Goal: Transaction & Acquisition: Purchase product/service

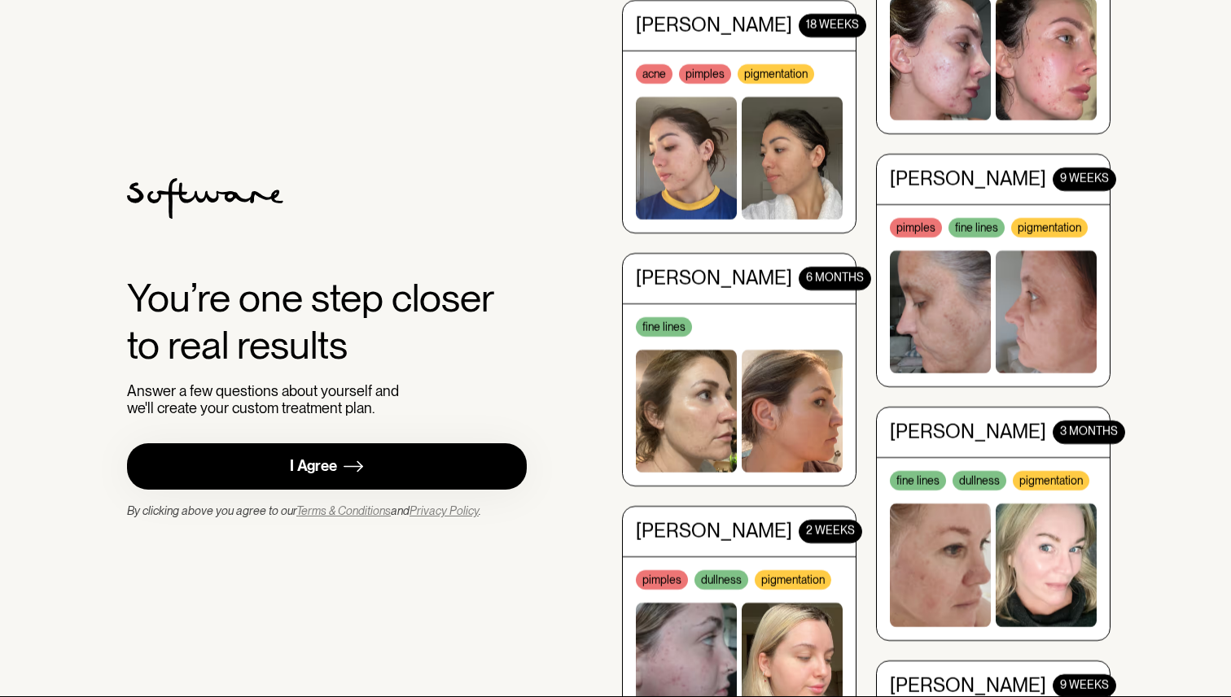
click at [369, 471] on link "I Agree" at bounding box center [327, 467] width 400 height 46
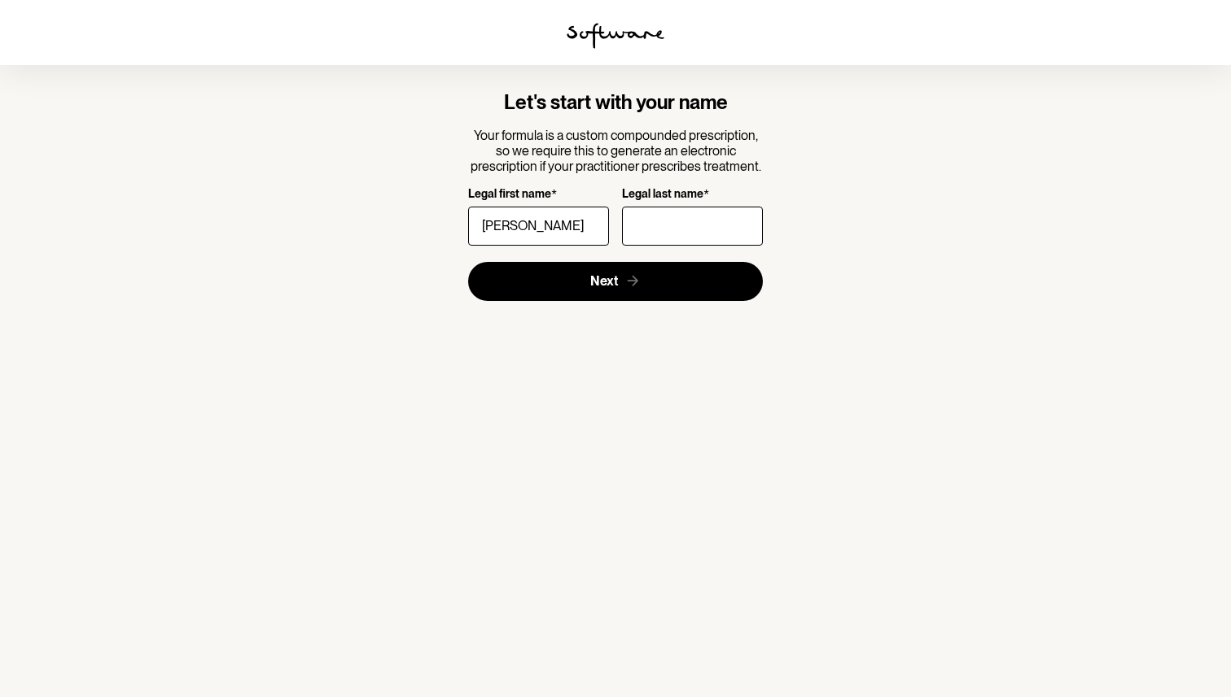
type input "[PERSON_NAME]"
click at [712, 217] on input "Legal last name *" at bounding box center [692, 226] width 141 height 39
type input "[PERSON_NAME]"
click button "Next" at bounding box center [615, 281] width 295 height 39
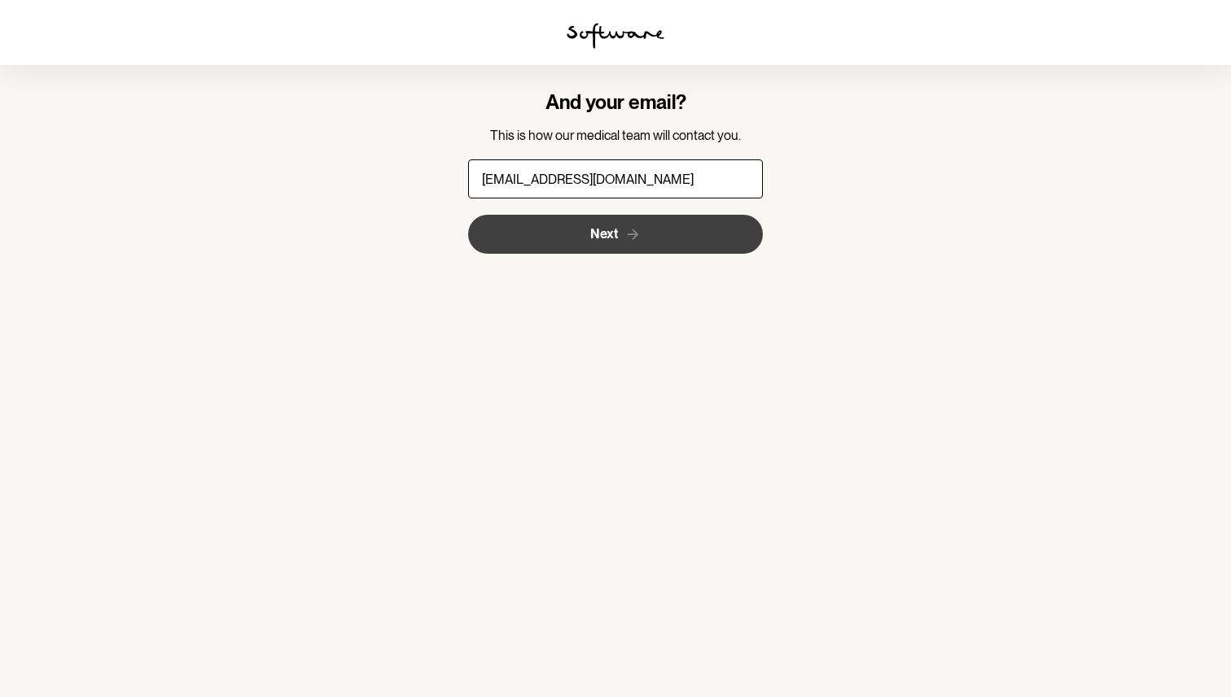
type input "[EMAIL_ADDRESS][DOMAIN_NAME]"
click at [584, 231] on button "Next" at bounding box center [615, 234] width 295 height 39
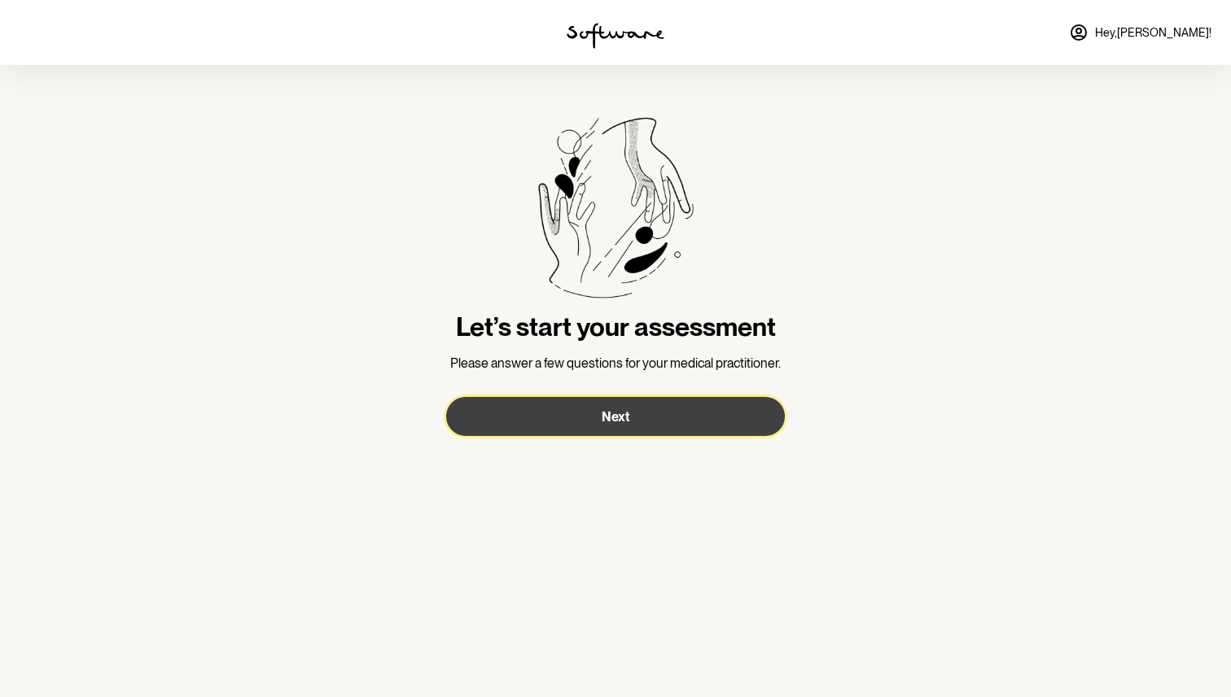
click at [630, 402] on button "Next" at bounding box center [615, 416] width 339 height 39
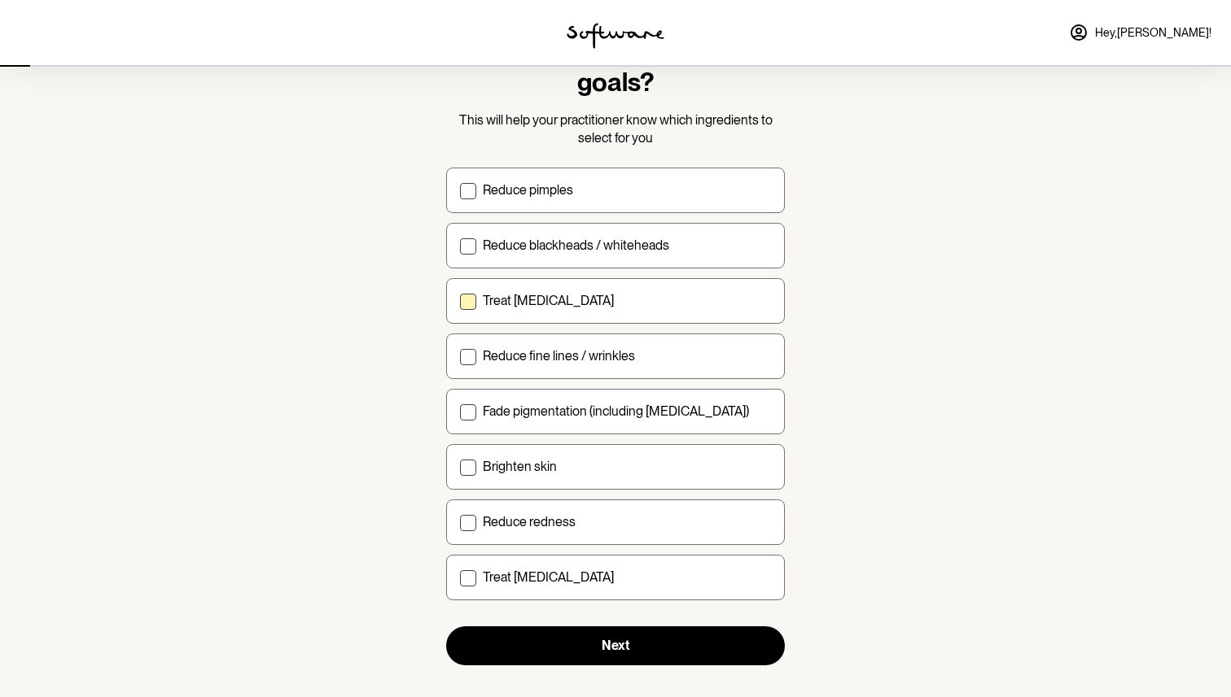
scroll to position [85, 0]
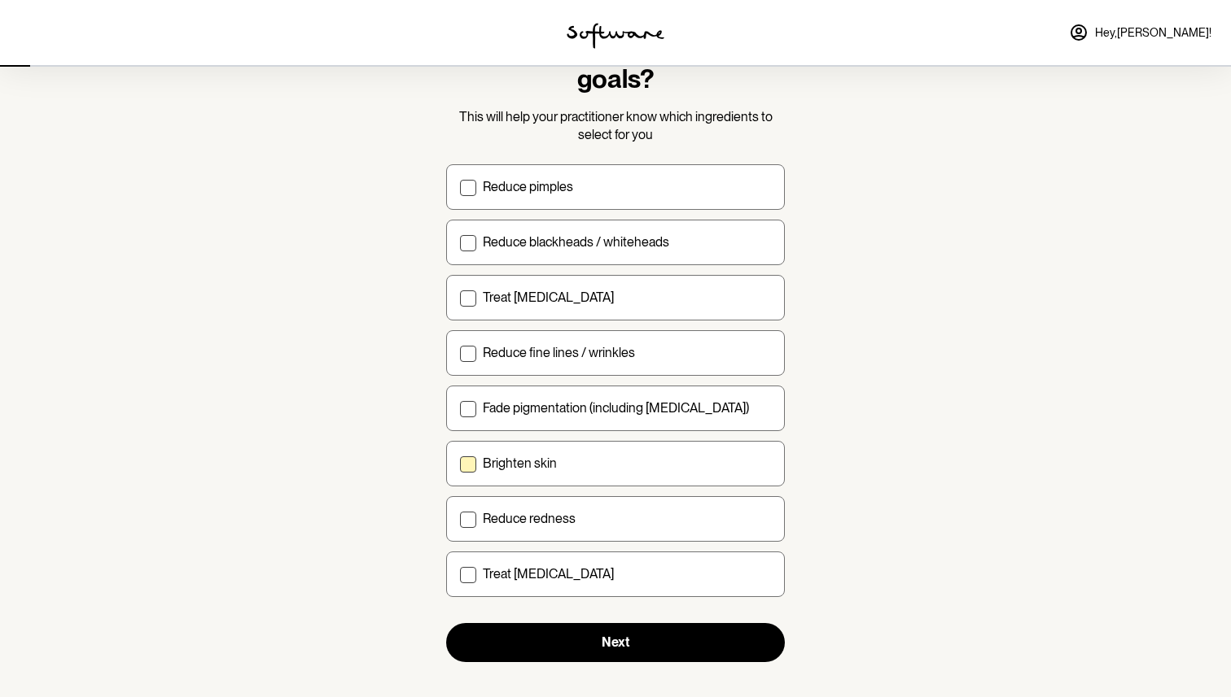
click at [566, 463] on div "Brighten skin" at bounding box center [627, 463] width 288 height 15
click at [460, 463] on input "Brighten skin" at bounding box center [459, 463] width 1 height 1
checkbox input "true"
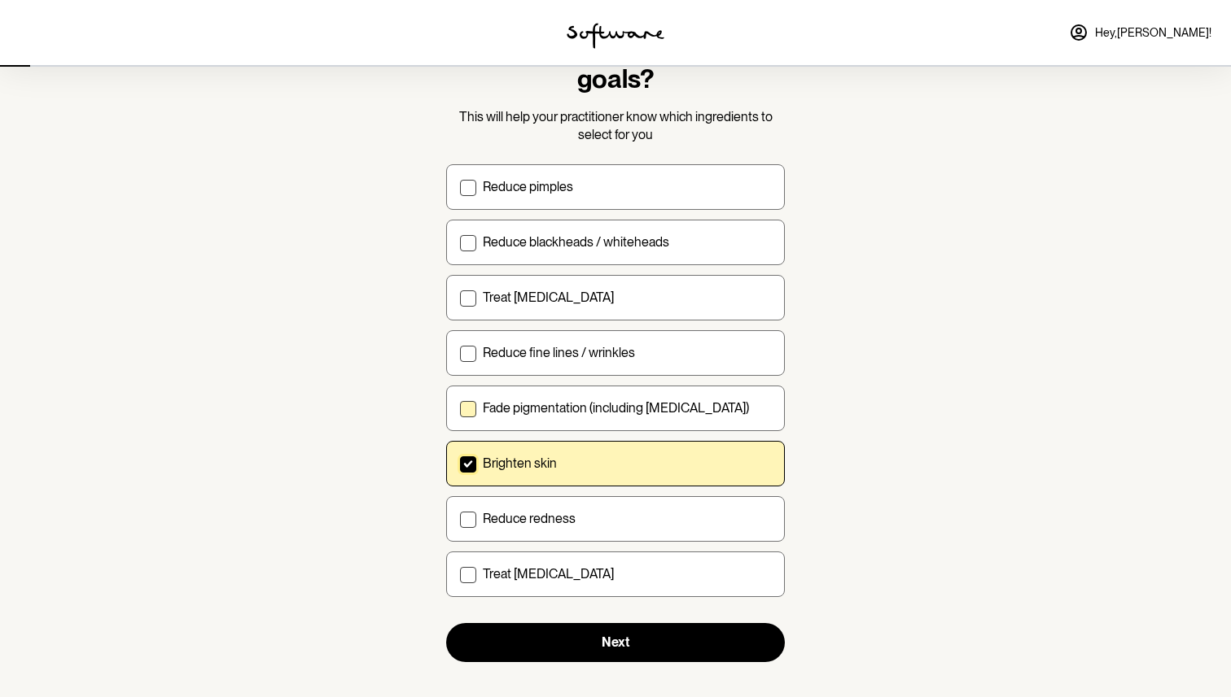
click at [571, 412] on p "Fade pigmentation (including melasma)" at bounding box center [616, 407] width 266 height 15
click at [460, 409] on input "Fade pigmentation (including melasma)" at bounding box center [459, 408] width 1 height 1
checkbox input "true"
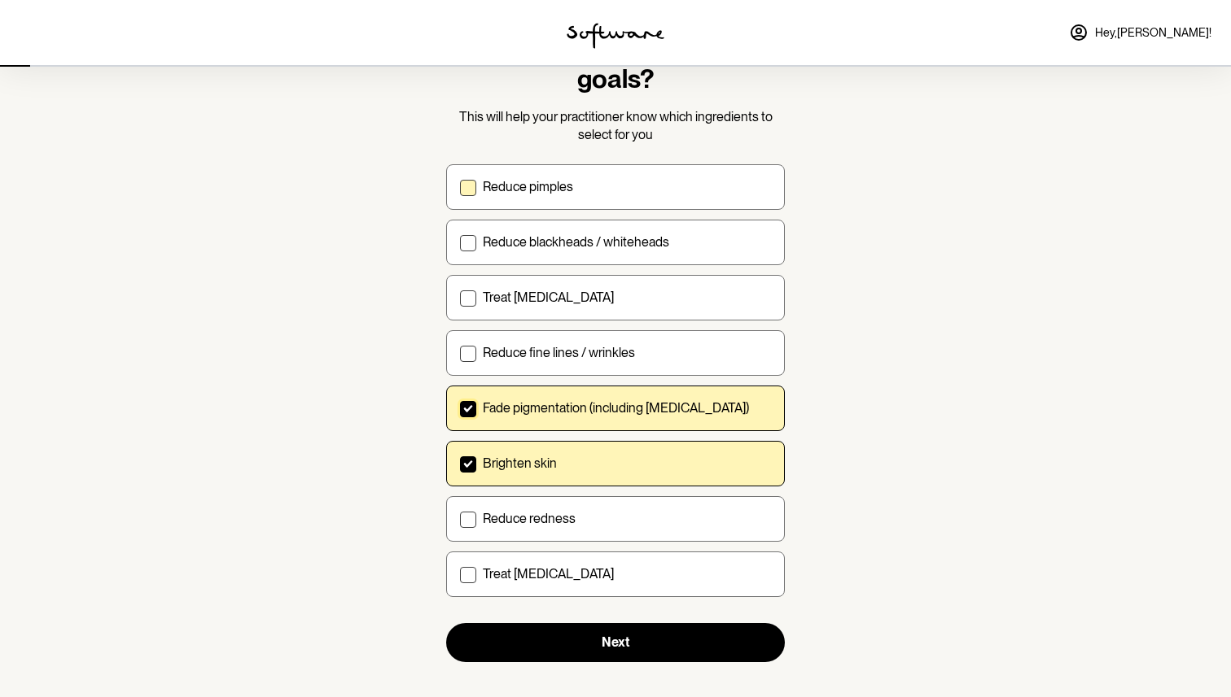
click at [572, 201] on label "Reduce pimples" at bounding box center [615, 187] width 339 height 46
click at [460, 187] on input "Reduce pimples" at bounding box center [459, 186] width 1 height 1
checkbox input "true"
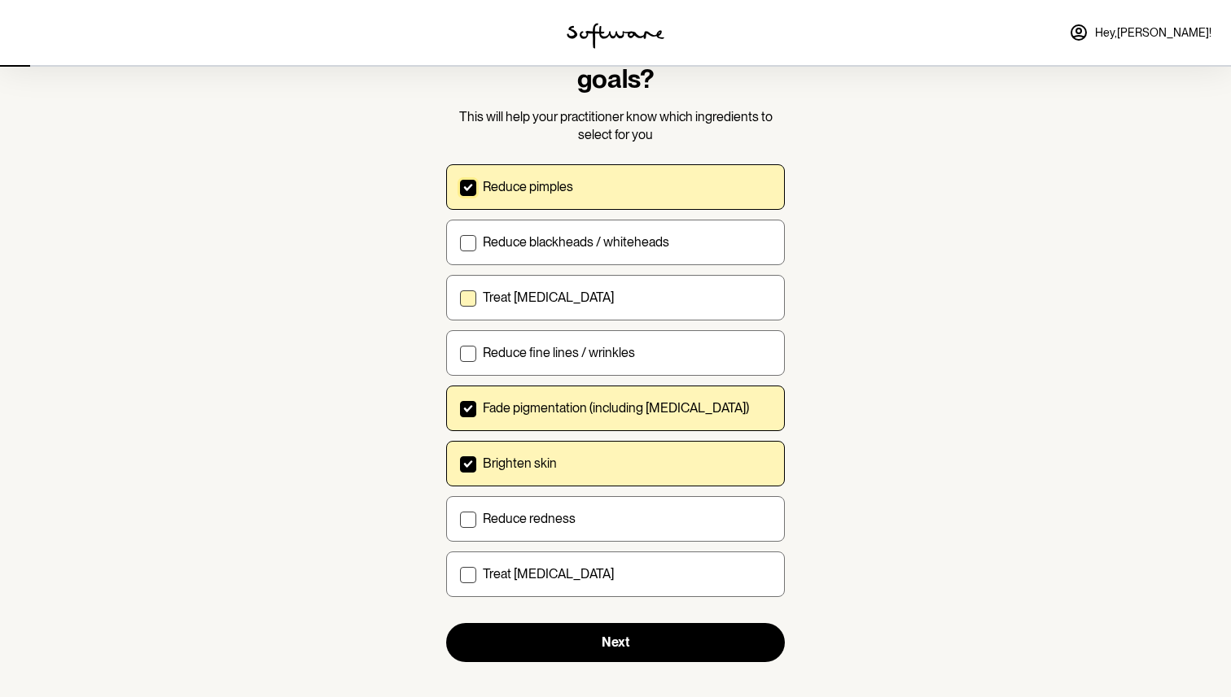
click at [556, 302] on p "Treat acne scarring" at bounding box center [548, 297] width 131 height 15
click at [460, 298] on input "Treat acne scarring" at bounding box center [459, 297] width 1 height 1
checkbox input "true"
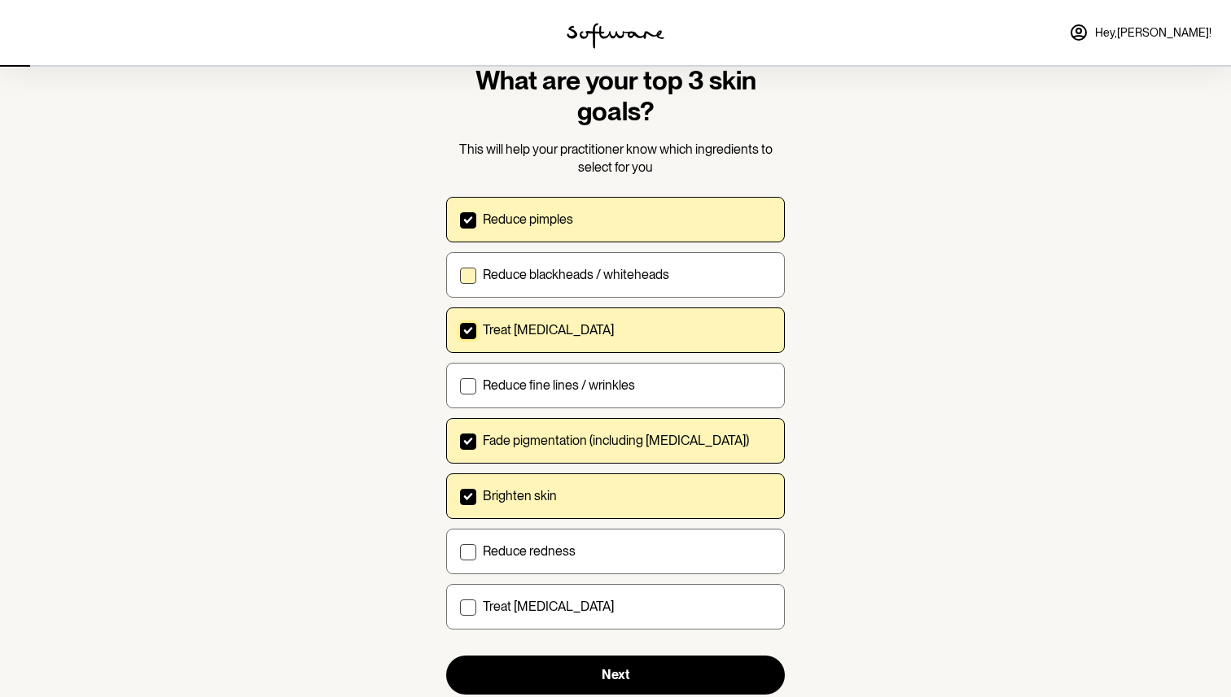
scroll to position [56, 0]
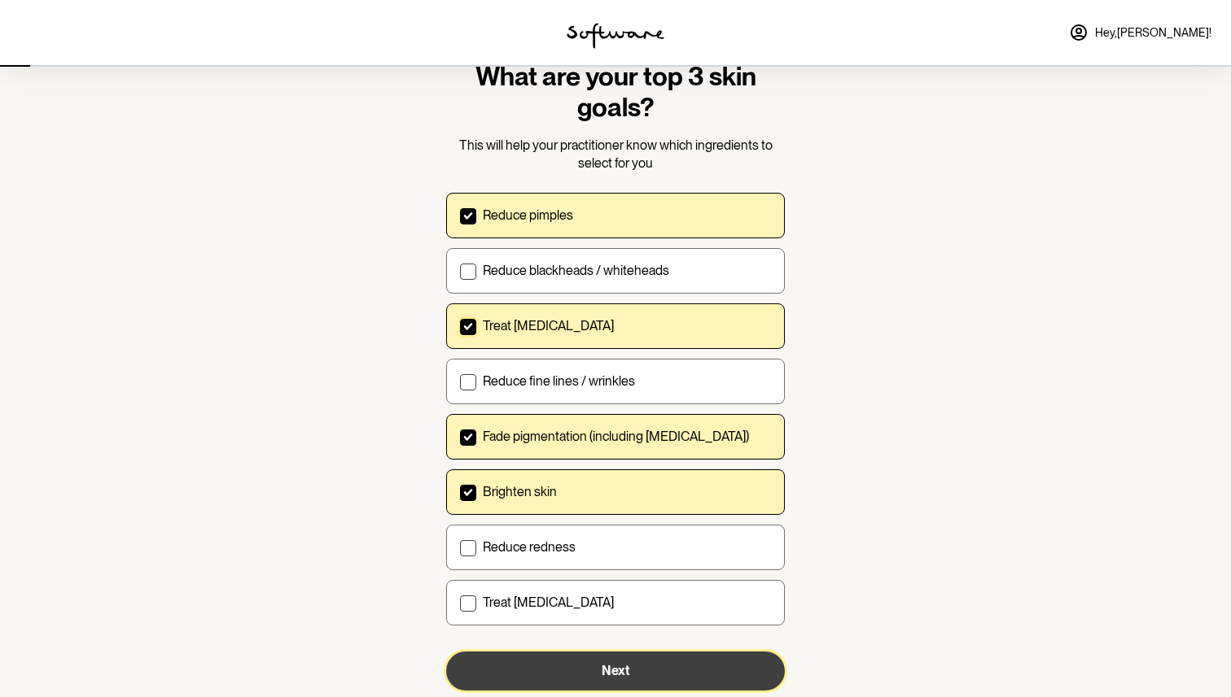
click at [583, 671] on button "Next" at bounding box center [615, 671] width 339 height 39
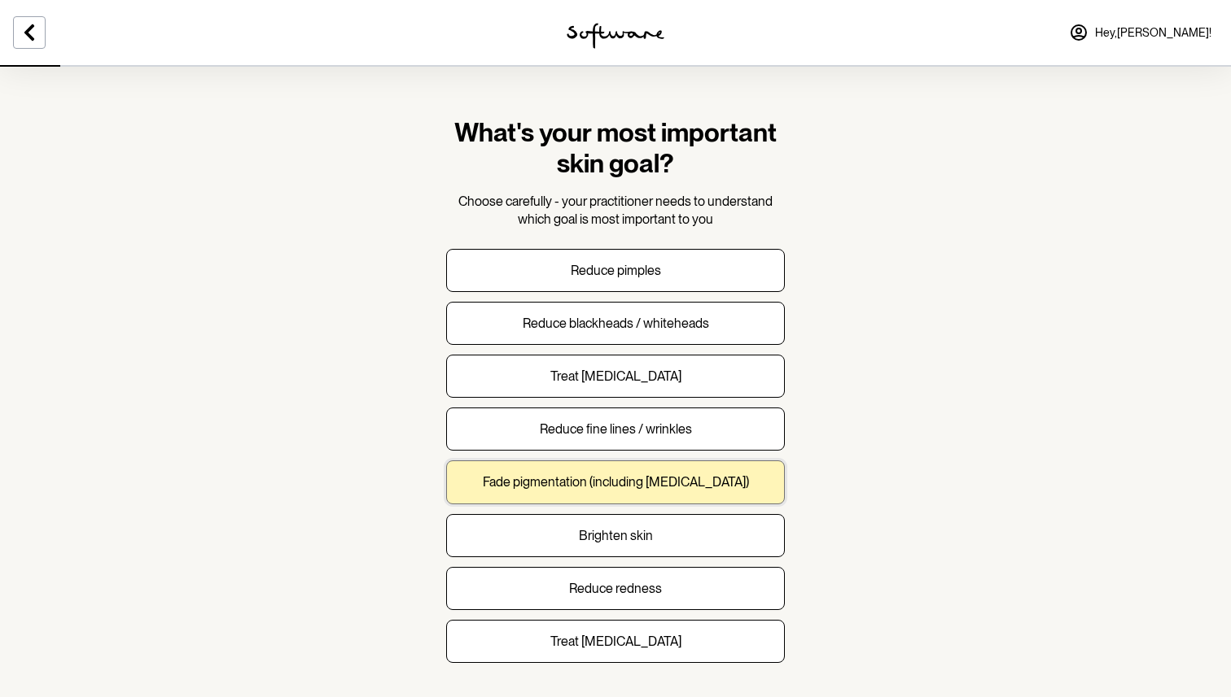
click at [616, 486] on p "Fade pigmentation (including melasma)" at bounding box center [616, 481] width 266 height 15
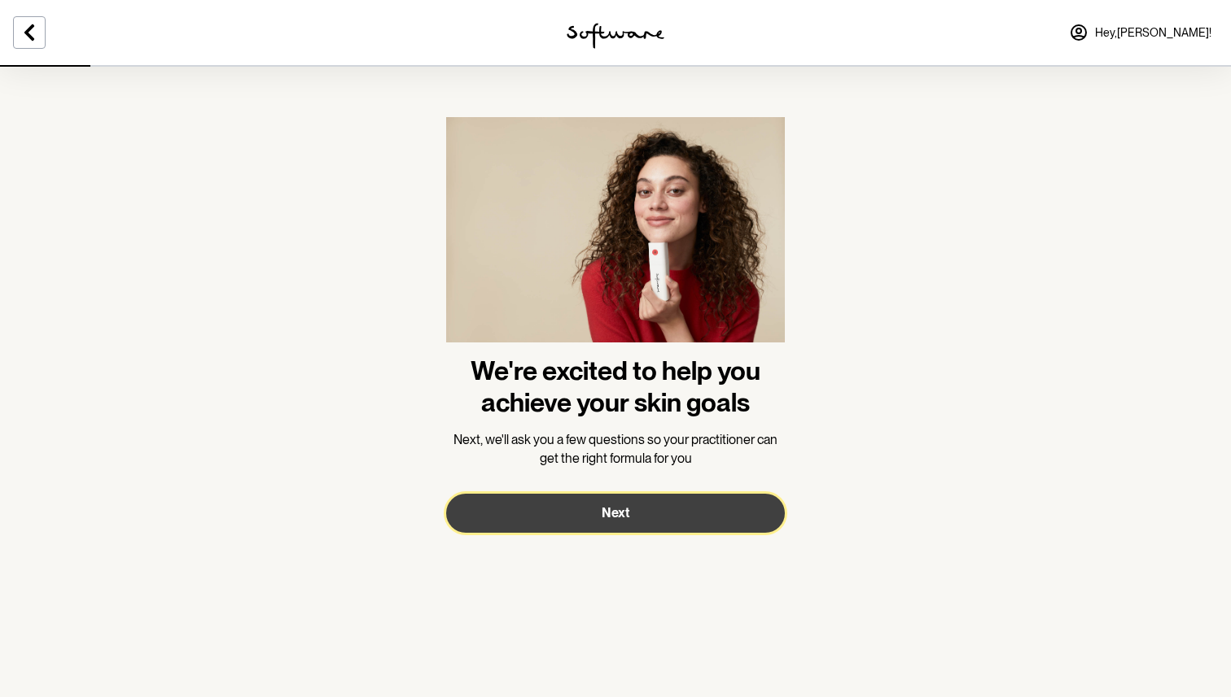
click at [619, 526] on button "Next" at bounding box center [615, 513] width 339 height 39
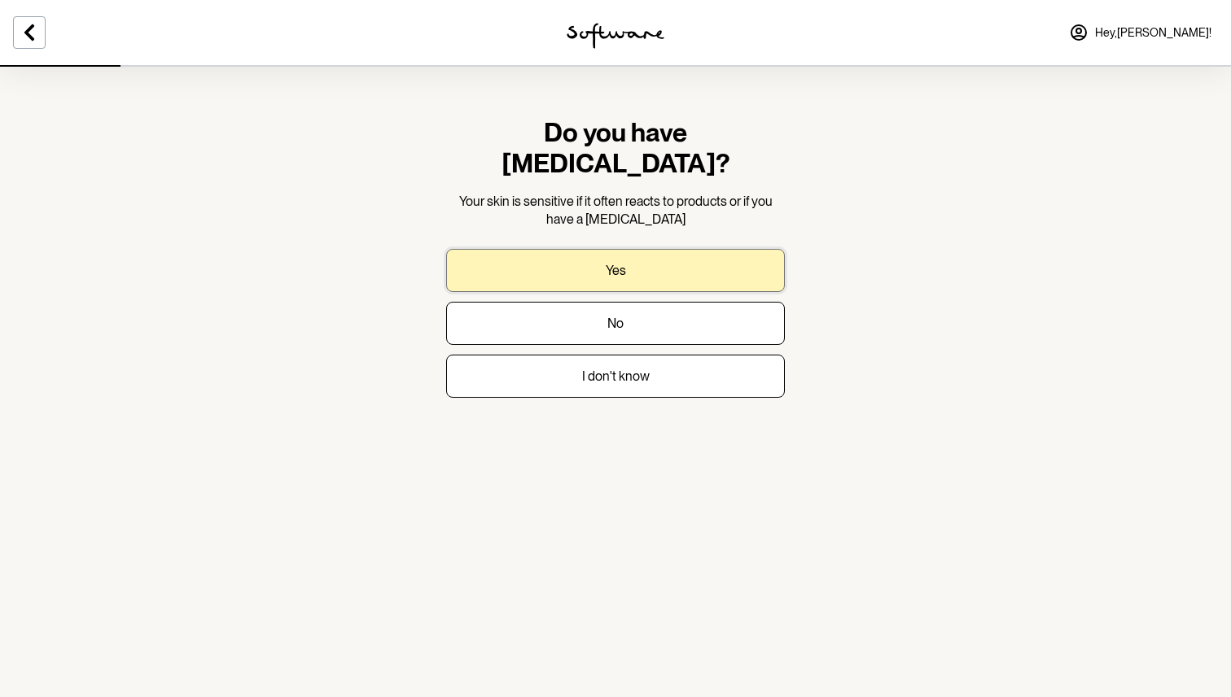
click at [662, 249] on button "Yes" at bounding box center [615, 270] width 339 height 43
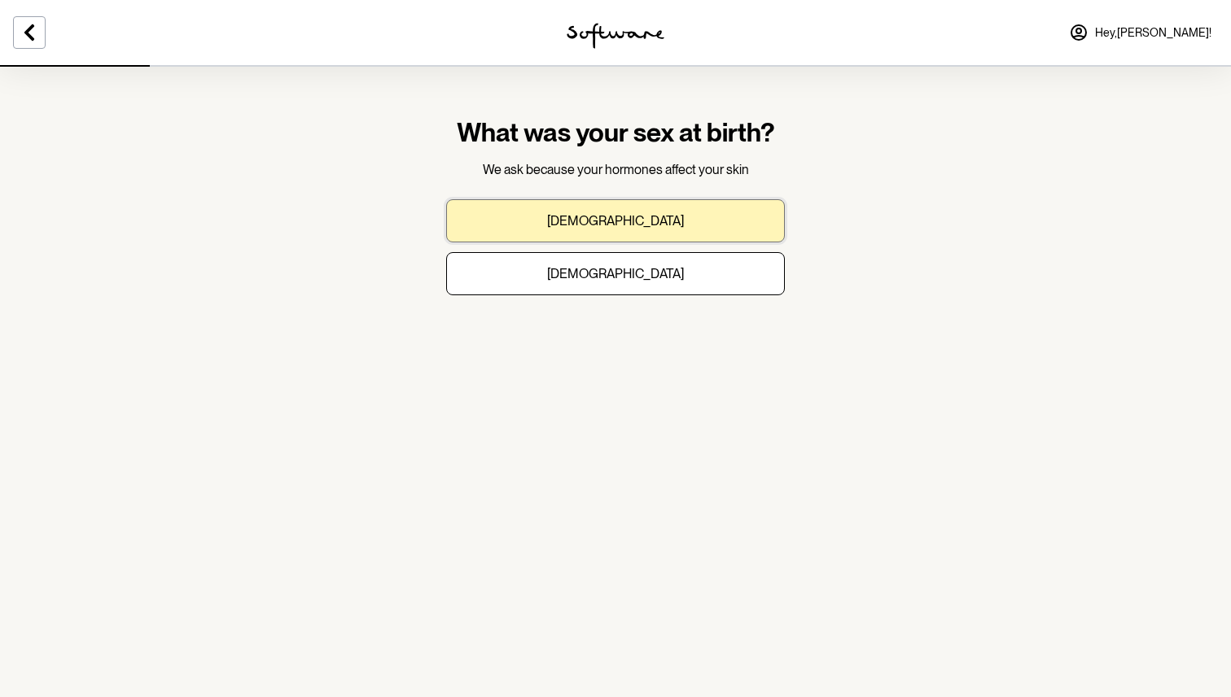
click at [660, 215] on button "Male" at bounding box center [615, 220] width 339 height 43
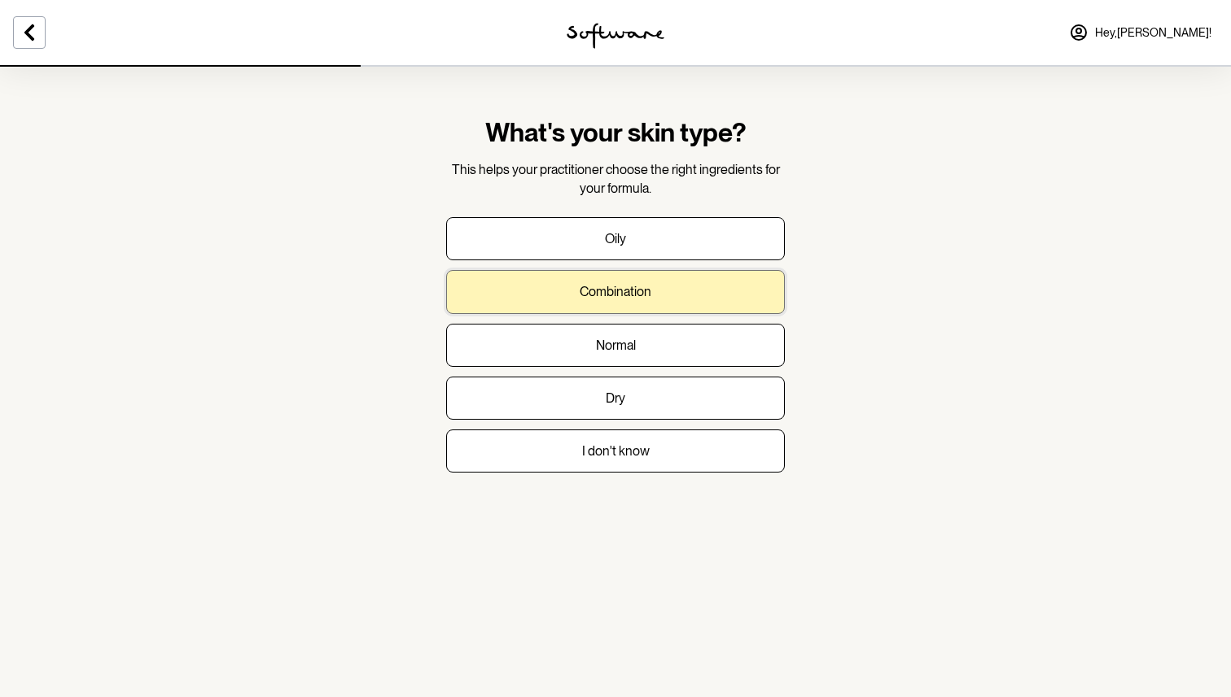
click at [638, 300] on button "Combination" at bounding box center [615, 291] width 339 height 43
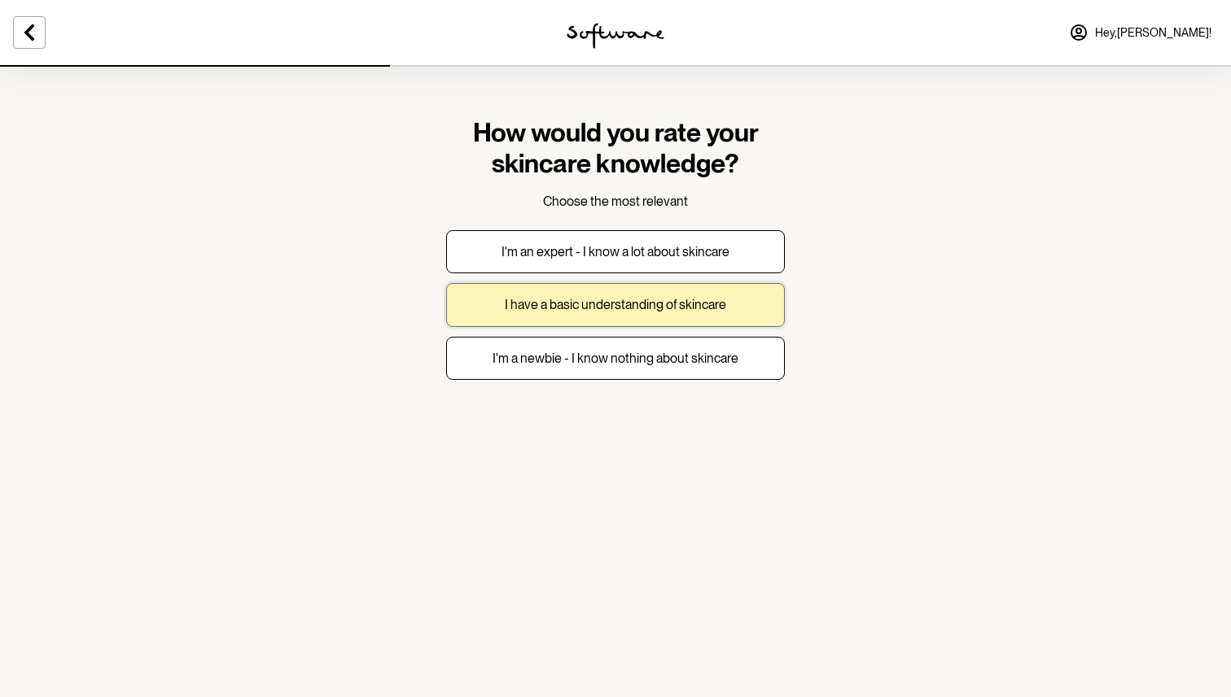
click at [667, 301] on p "I have a basic understanding of skincare" at bounding box center [615, 304] width 221 height 15
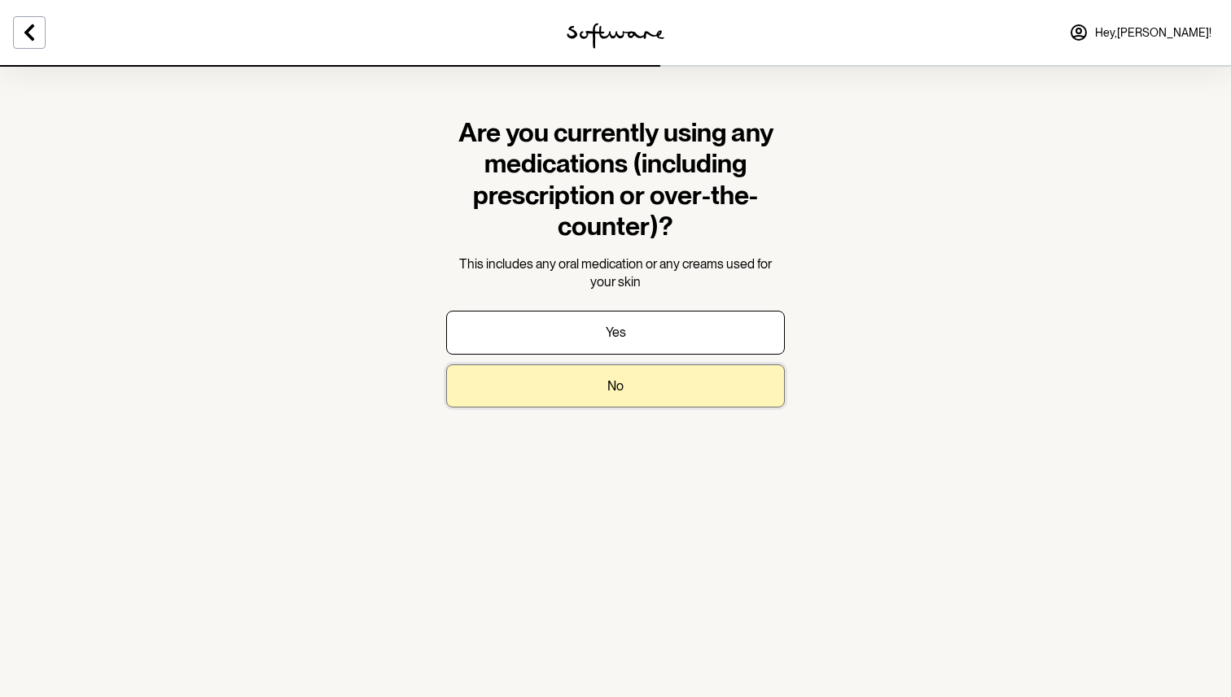
click at [662, 376] on button "No" at bounding box center [615, 386] width 339 height 43
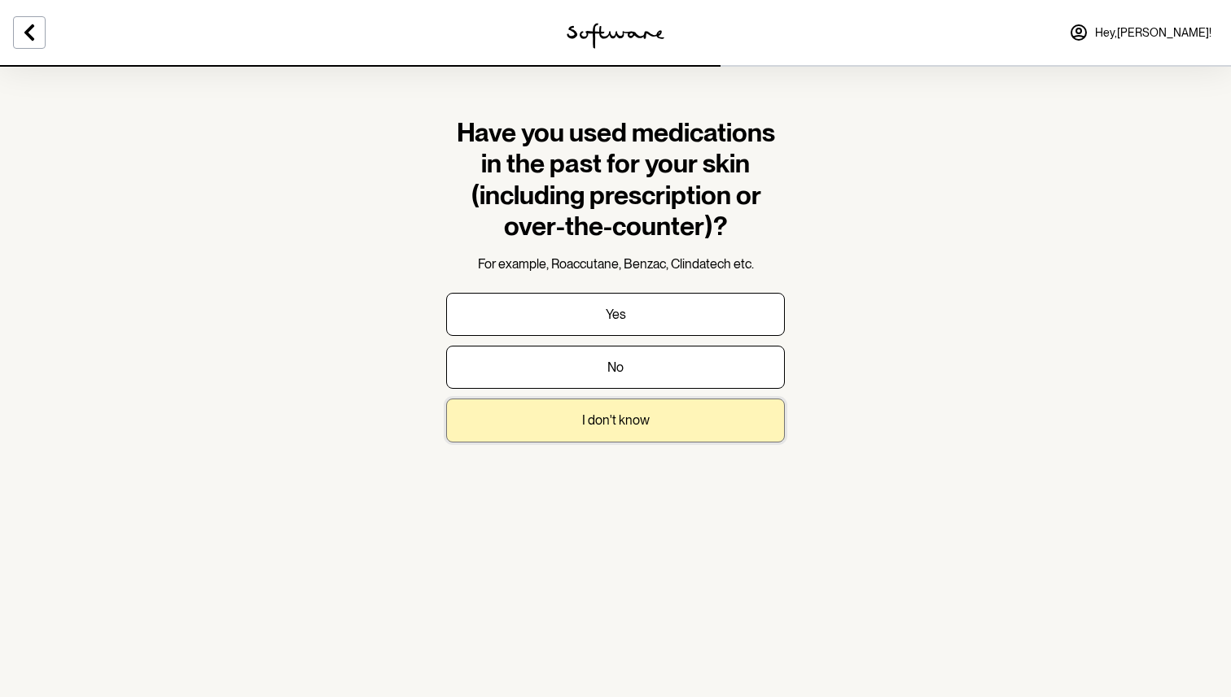
click at [669, 417] on button "I don't know" at bounding box center [615, 420] width 339 height 43
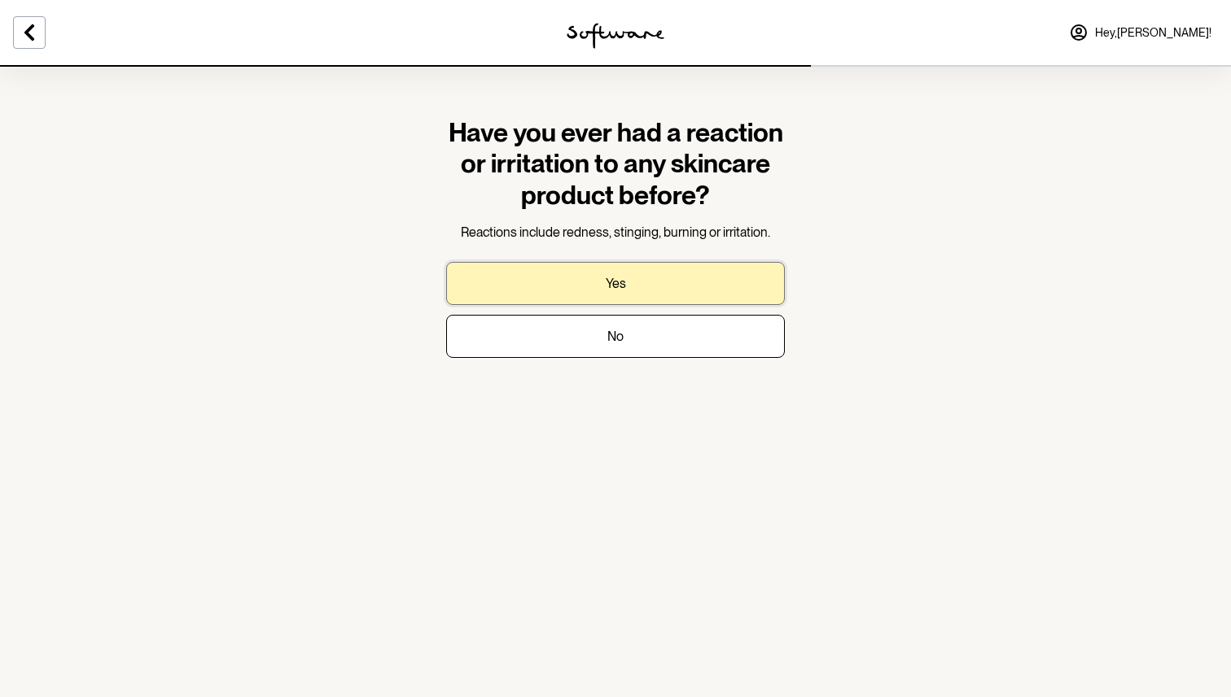
click at [667, 286] on button "Yes" at bounding box center [615, 283] width 339 height 43
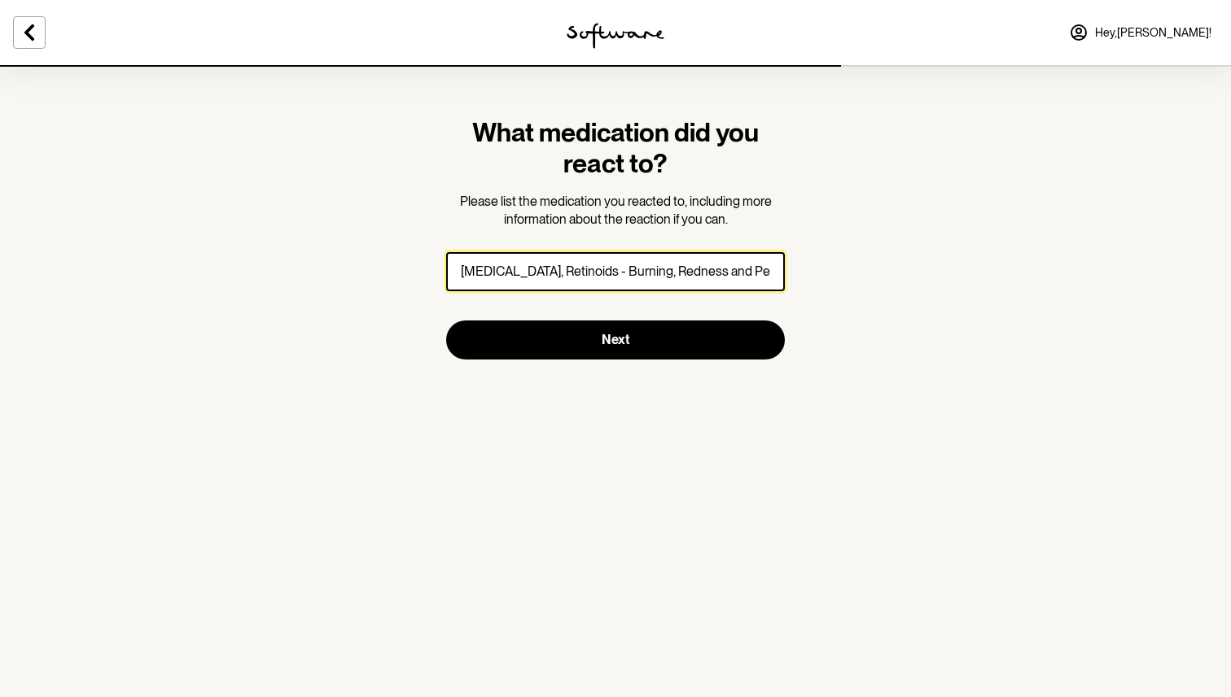
click at [566, 271] on input "Tretinoin, Retinoids - Burning, Redness and Peeling" at bounding box center [615, 271] width 339 height 39
click at [488, 273] on input "Tretinoin, Retinoids, Benzolyl Peroxide - Burning, Redness and Peeling" at bounding box center [615, 271] width 339 height 39
type input "Tretinoin, Retinoids, Benzolyl Peroxide - Burning, Redness and Peeling"
click at [658, 265] on input "Tretinoin, Retinoids, Benzolyl Peroxide - Burning, Redness and Peeling" at bounding box center [615, 271] width 339 height 39
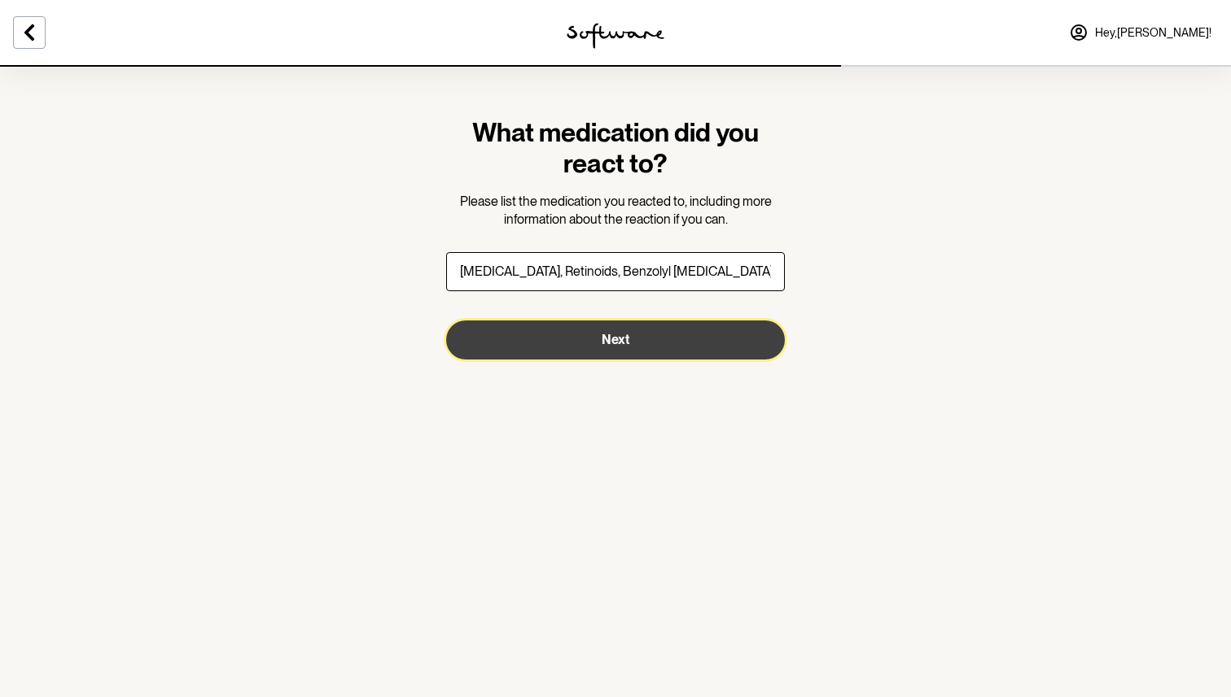
click at [701, 328] on button "Next" at bounding box center [615, 340] width 339 height 39
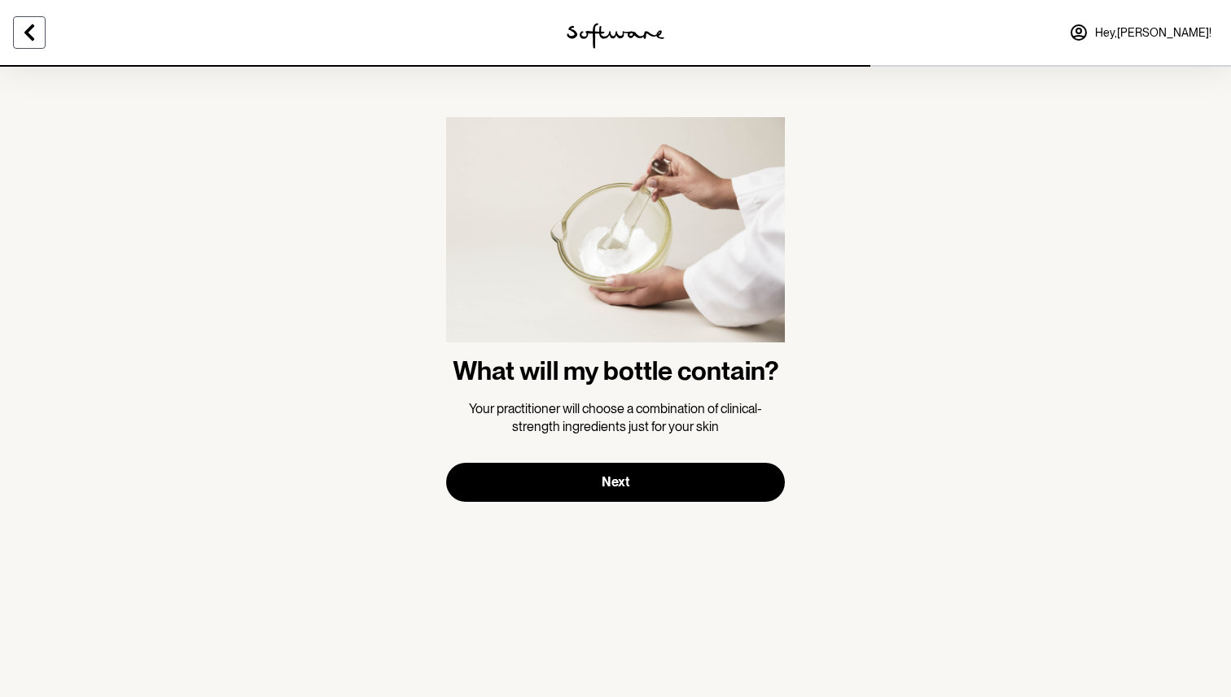
click at [24, 37] on icon at bounding box center [30, 33] width 20 height 20
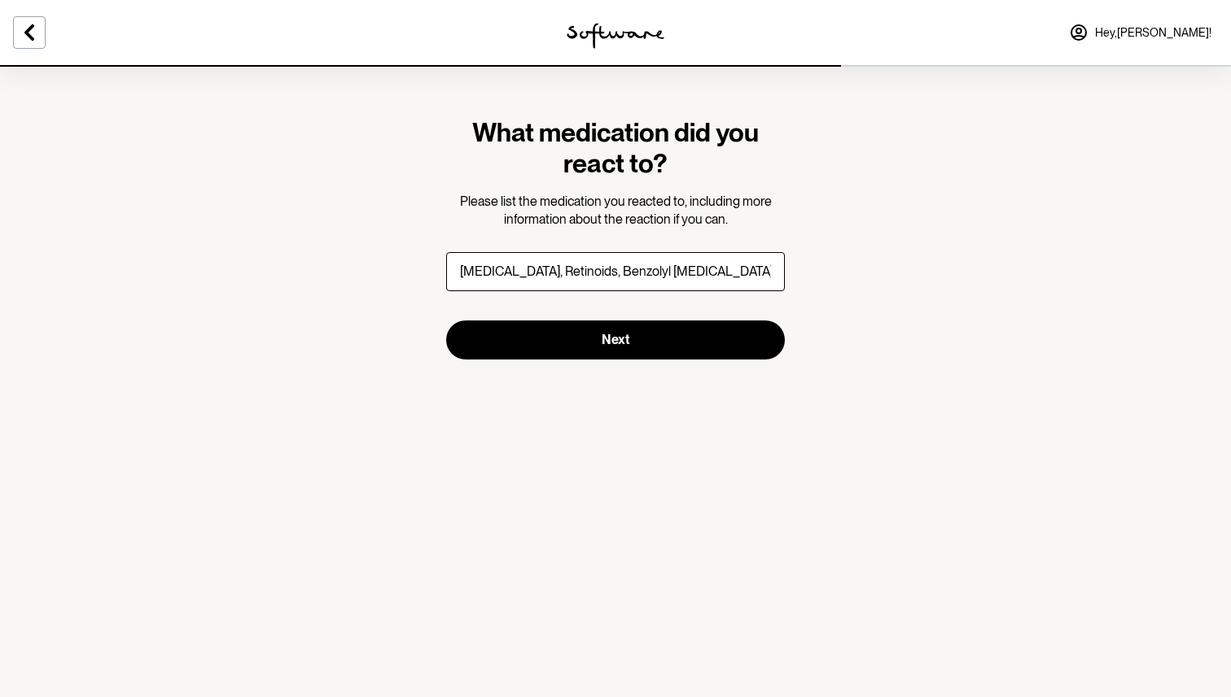
click at [509, 269] on input "Tretinoin, Retinoids, Benzolyl Peroxide - Burning, Redness and Peeling" at bounding box center [615, 271] width 339 height 39
click at [610, 273] on input "Tretinoin, Retinoids, Benzolyl Peroxide - Burning, Redness and Peeling" at bounding box center [615, 271] width 339 height 39
click at [614, 268] on input "Tretinoin, Retinoids, Benzolyl Peroxide - Burning, Redness and Peeling" at bounding box center [615, 271] width 339 height 39
click at [664, 268] on input "Tretinoin, Retinoids, Benzoyl Peroxide - Burning, Redness and Peeling" at bounding box center [615, 271] width 339 height 39
type input "Tretinoin, Retinoids, Benzoyl Peroxide, AHAs and BHAs - Burning, Redness and Pe…"
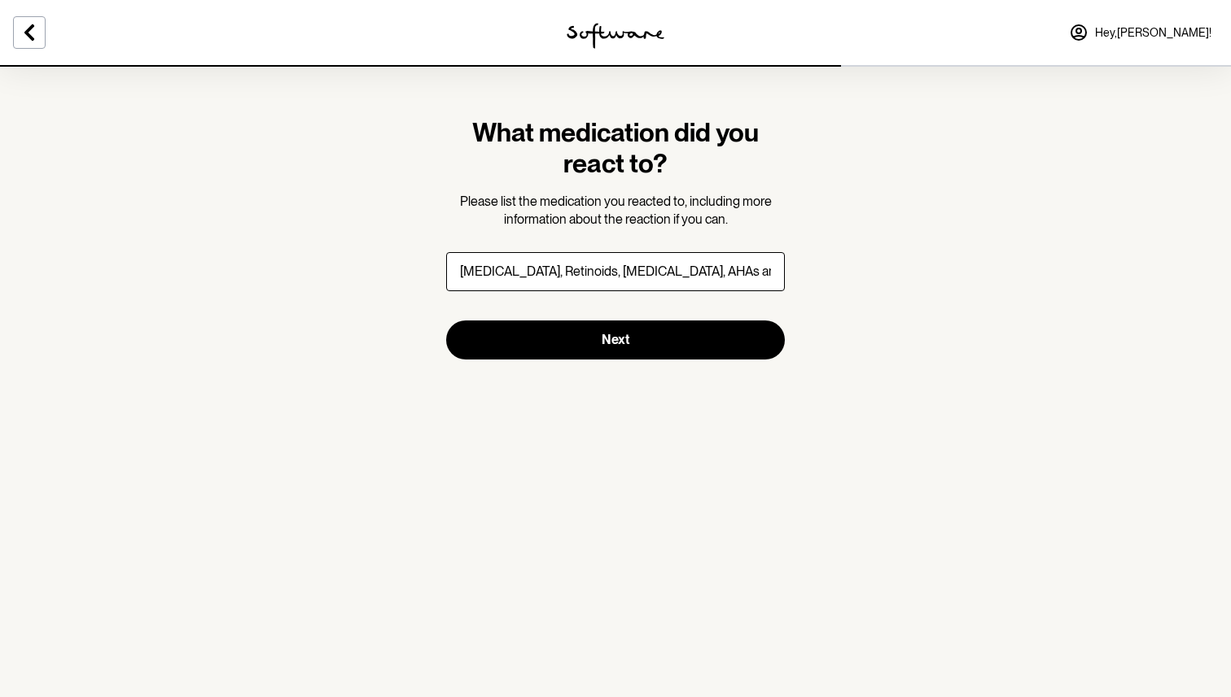
click at [743, 403] on section "What medication did you react to? Please list the medication you reacted to, in…" at bounding box center [615, 238] width 365 height 347
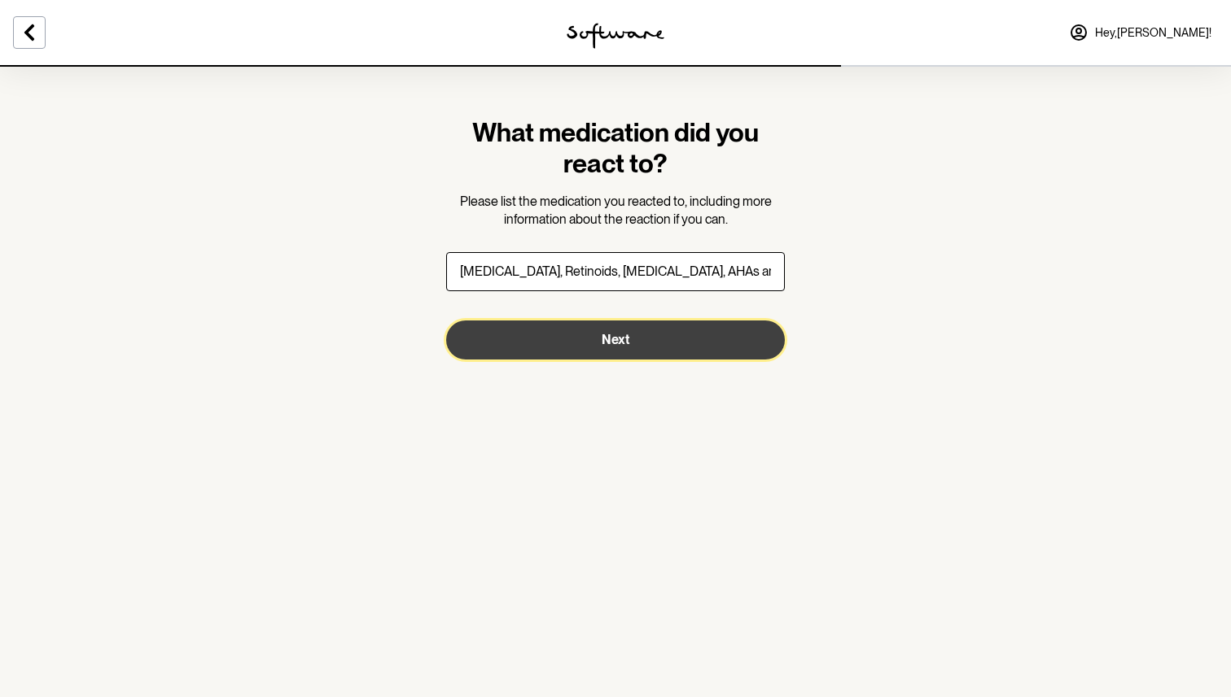
click at [719, 332] on button "Next" at bounding box center [615, 340] width 339 height 39
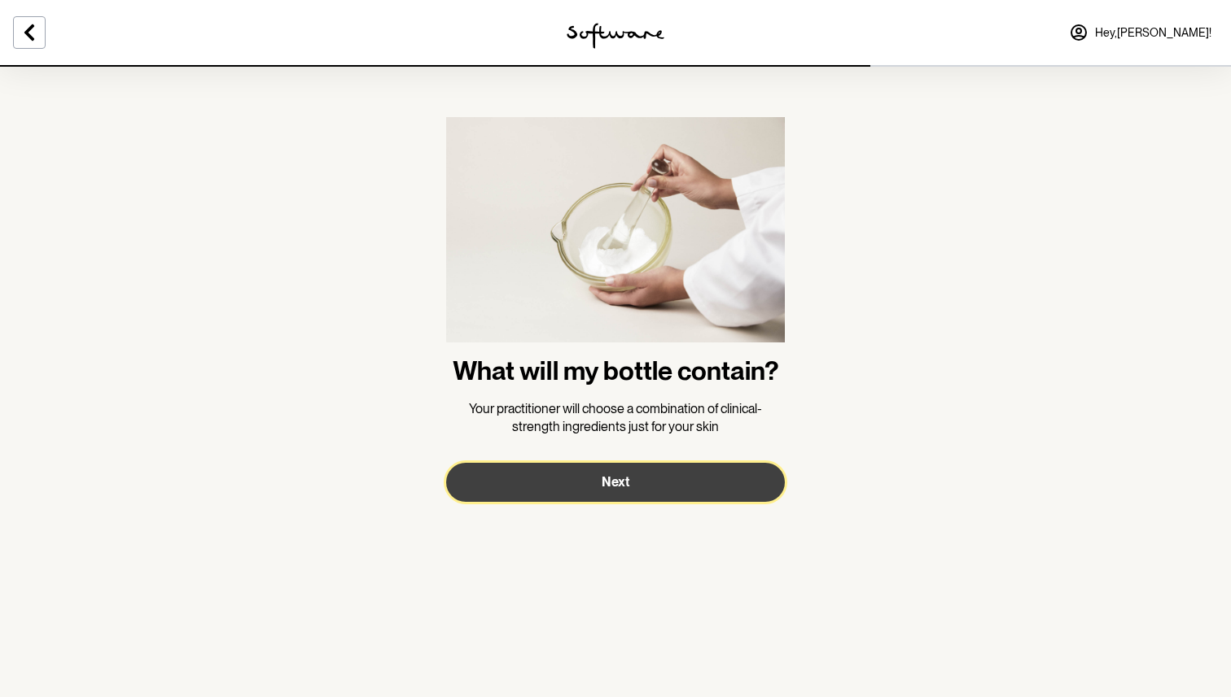
click at [676, 492] on button "Next" at bounding box center [615, 482] width 339 height 39
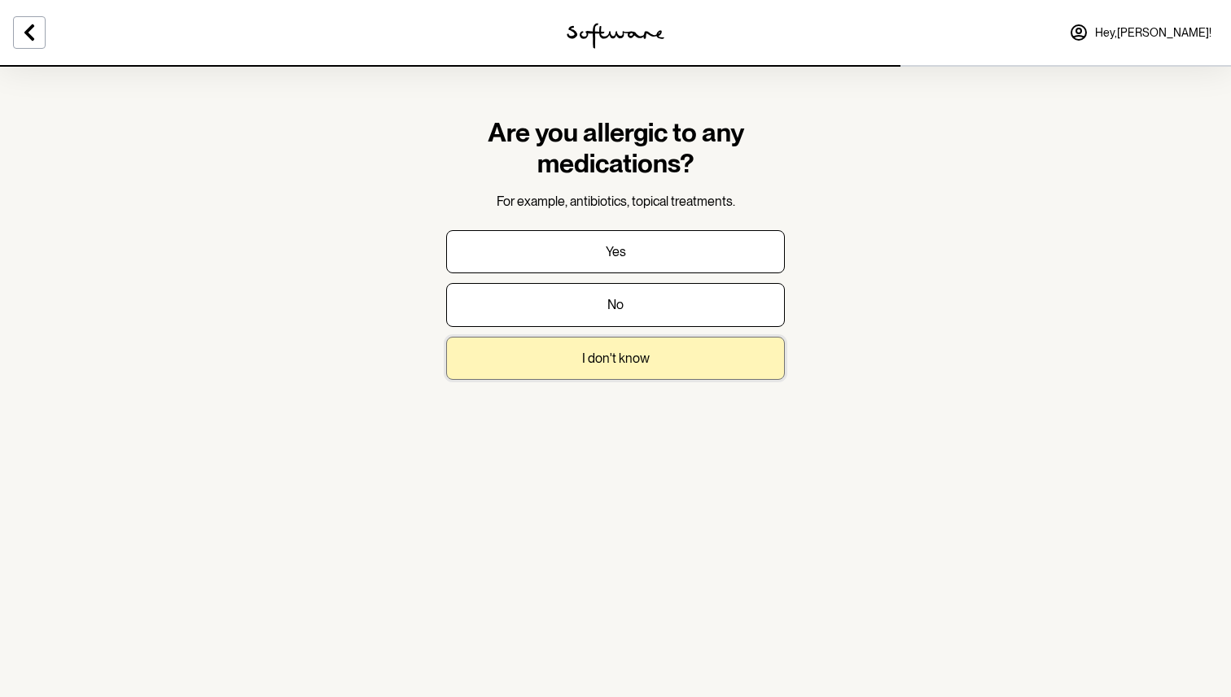
click at [623, 367] on button "I don't know" at bounding box center [615, 358] width 339 height 43
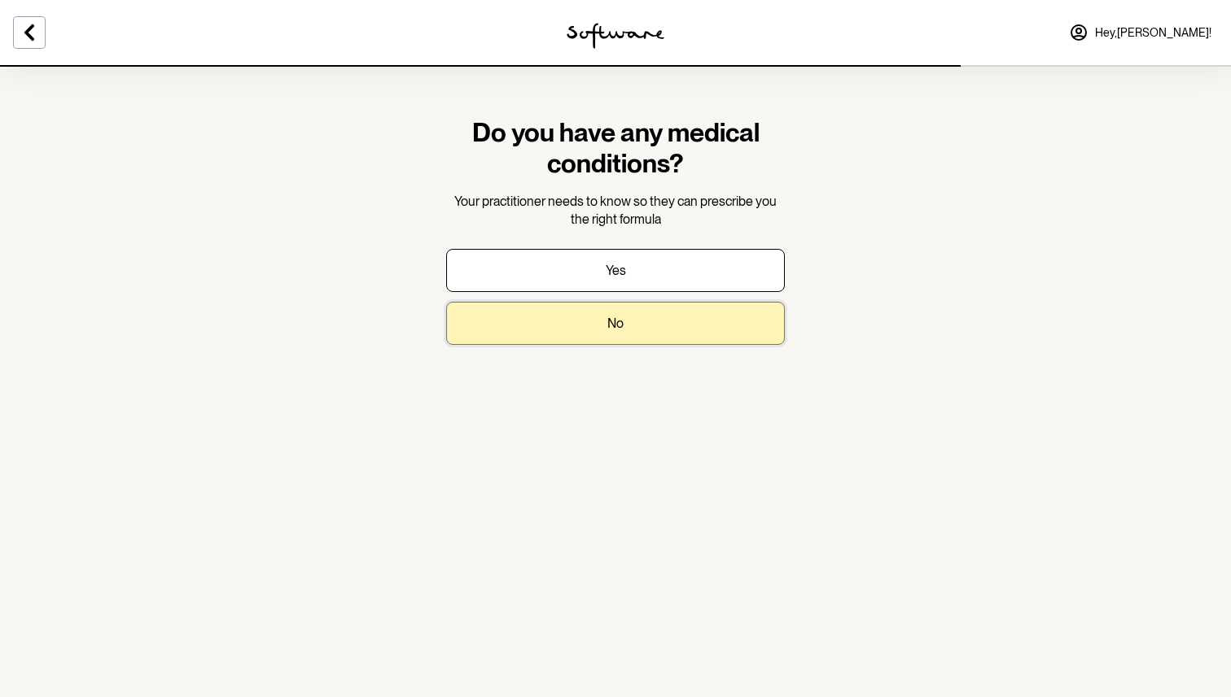
click at [609, 314] on button "No" at bounding box center [615, 323] width 339 height 43
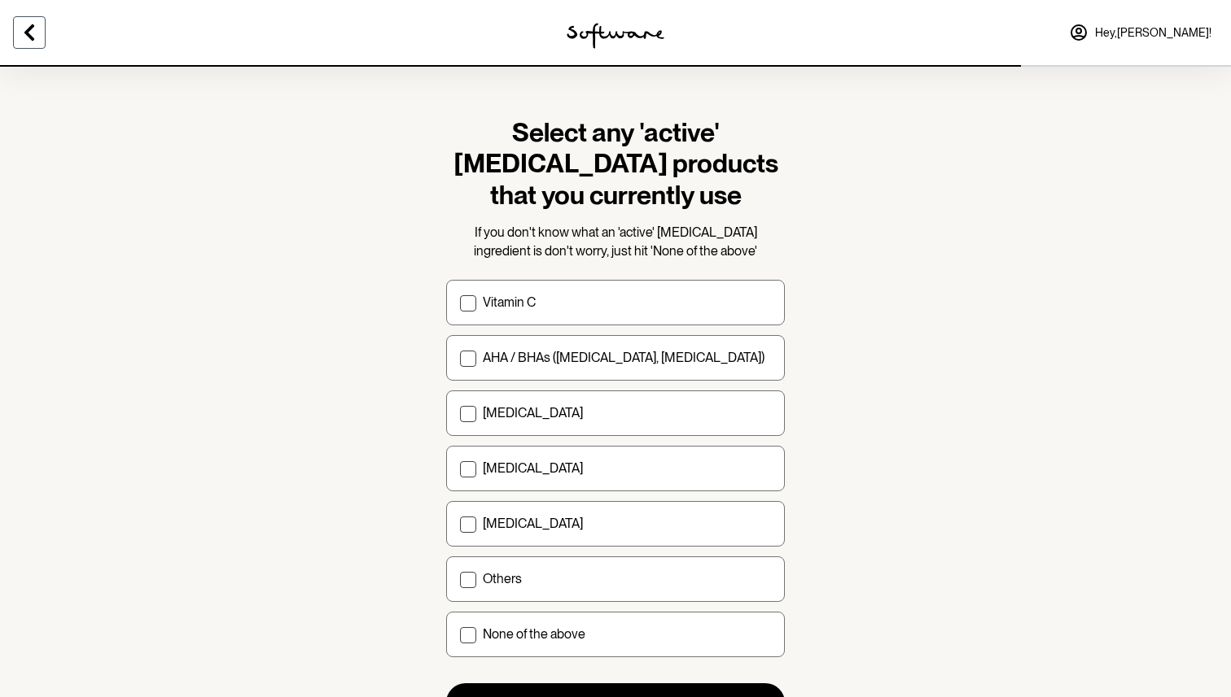
click at [32, 36] on icon at bounding box center [30, 33] width 20 height 20
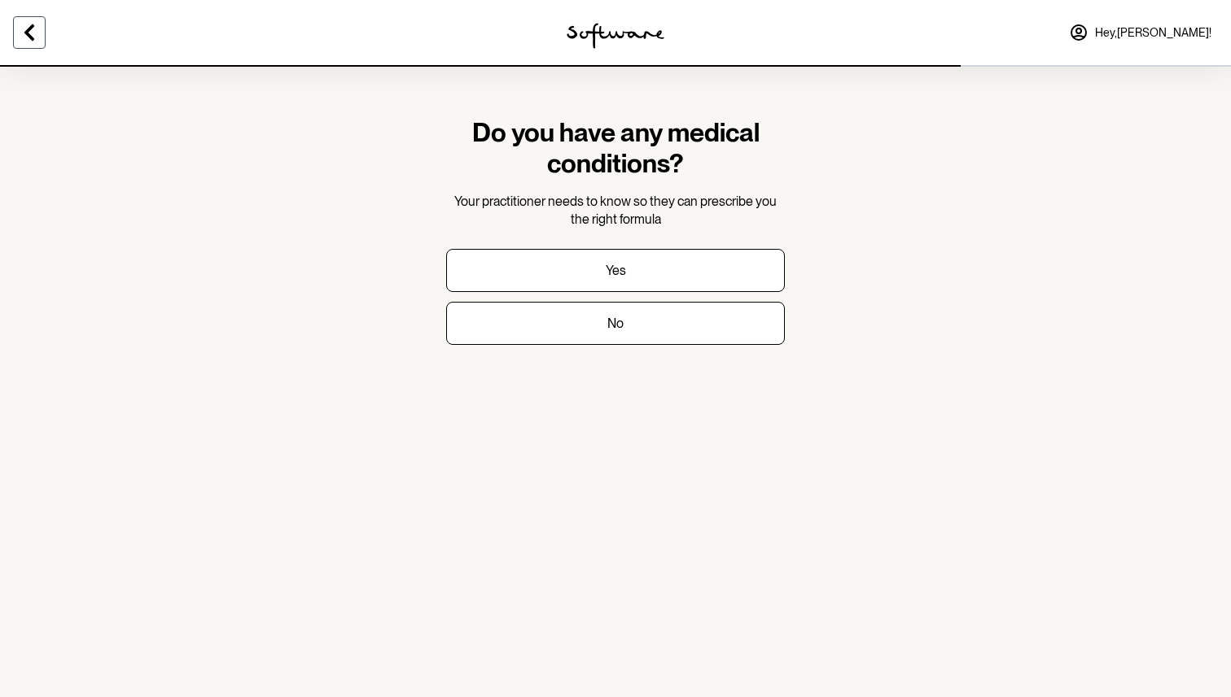
click at [32, 36] on icon at bounding box center [30, 33] width 20 height 20
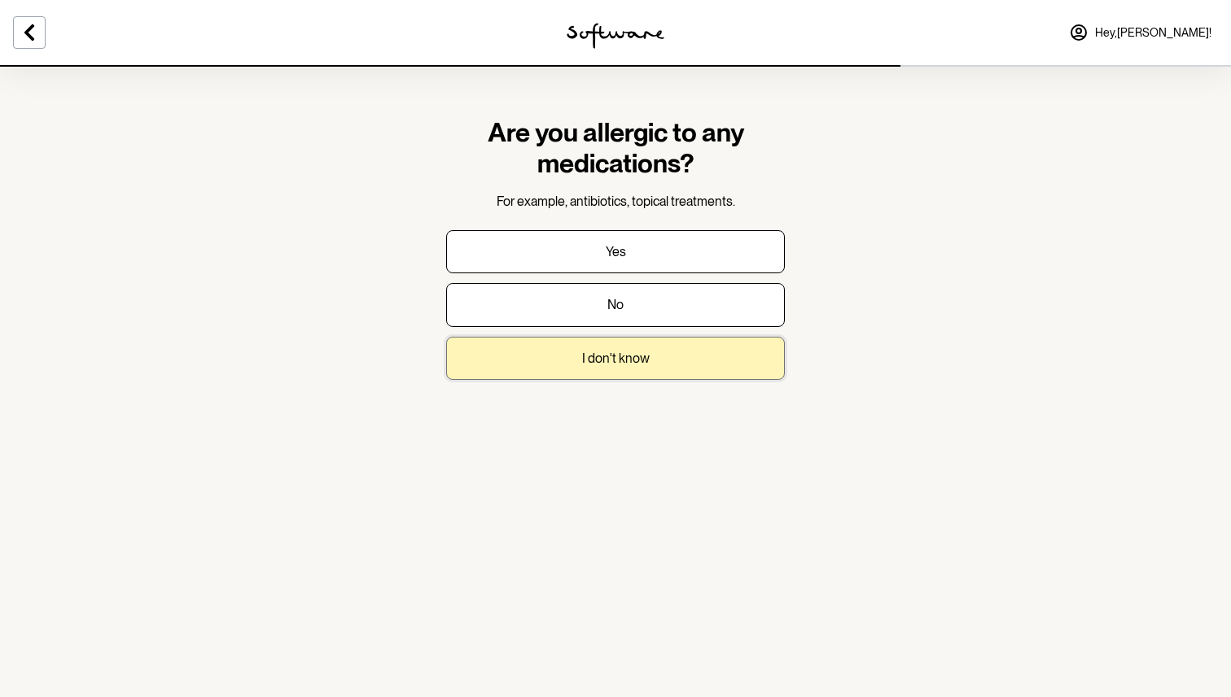
click at [603, 354] on p "I don't know" at bounding box center [616, 358] width 68 height 15
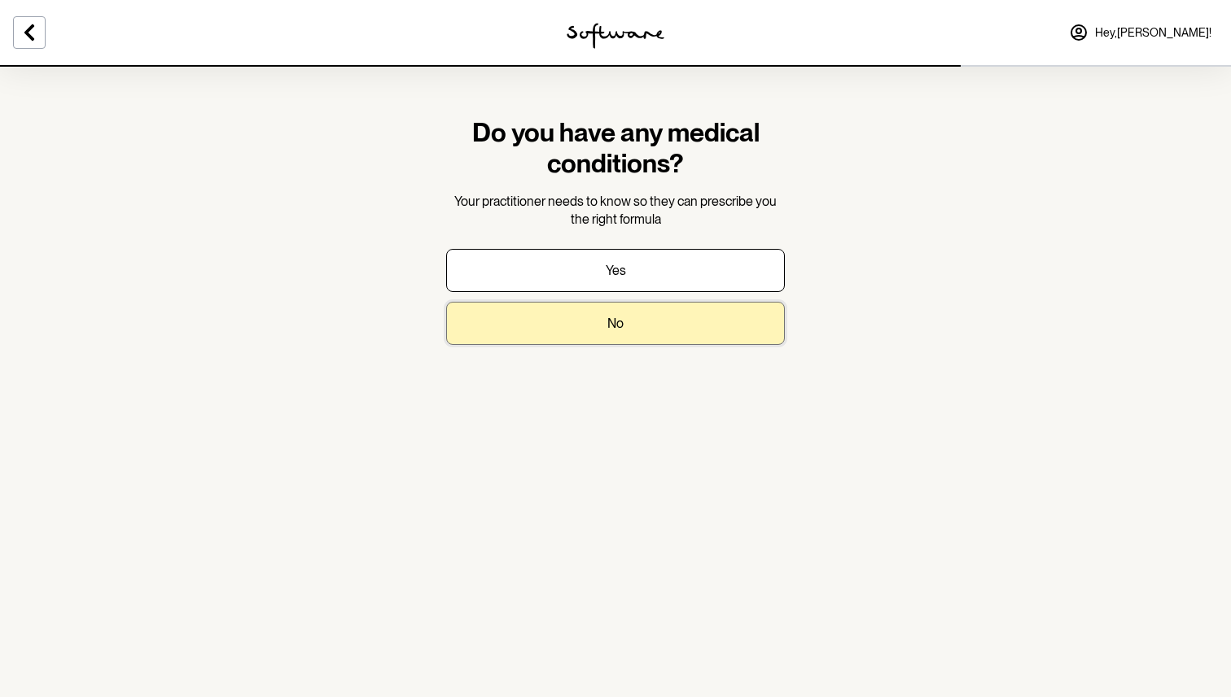
click at [623, 316] on p "No" at bounding box center [615, 323] width 16 height 15
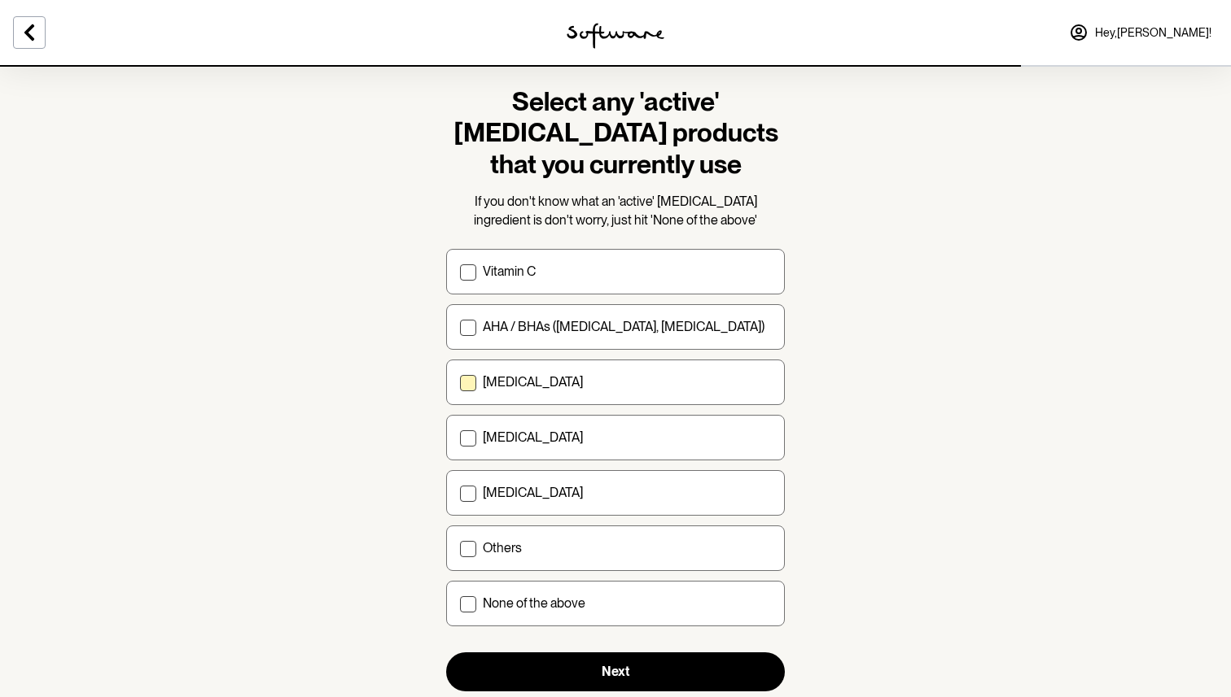
scroll to position [37, 0]
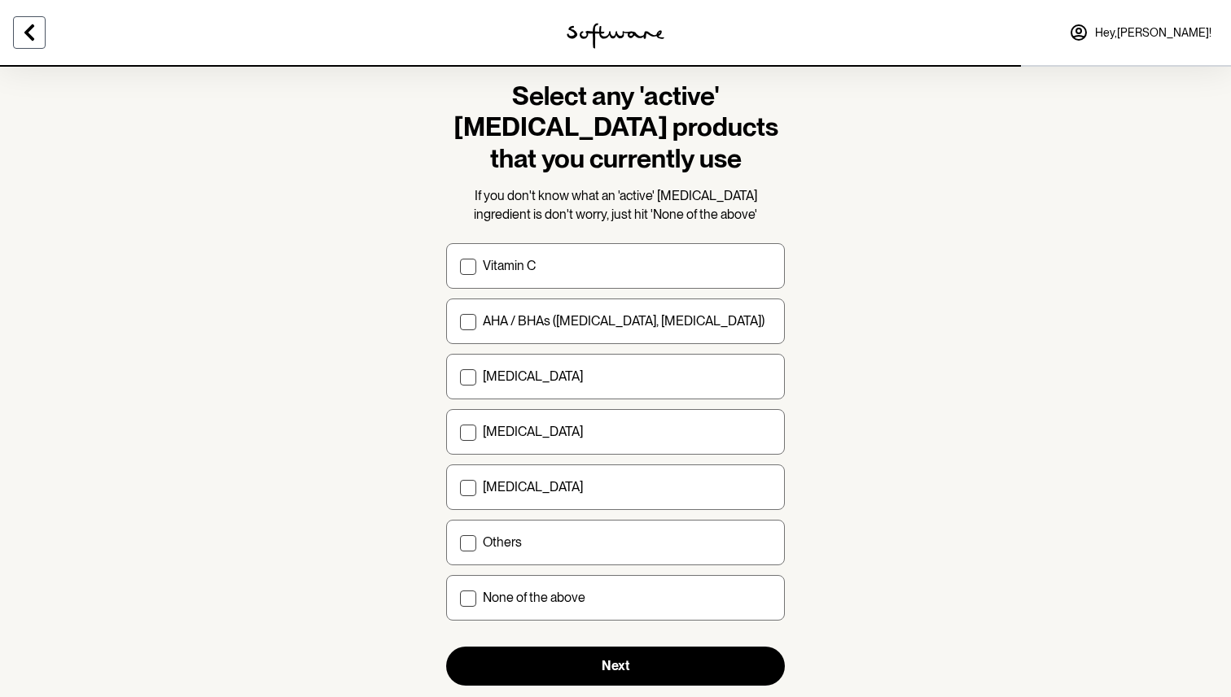
click at [39, 29] on button at bounding box center [29, 32] width 33 height 33
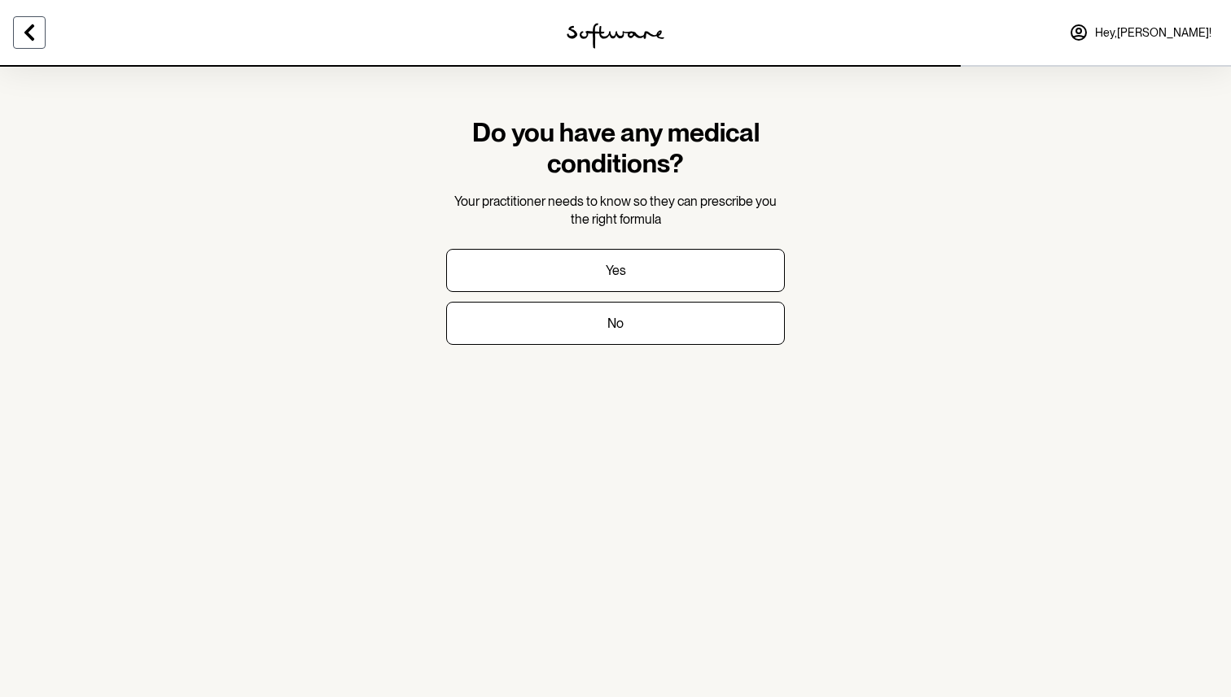
click at [39, 29] on button at bounding box center [29, 32] width 33 height 33
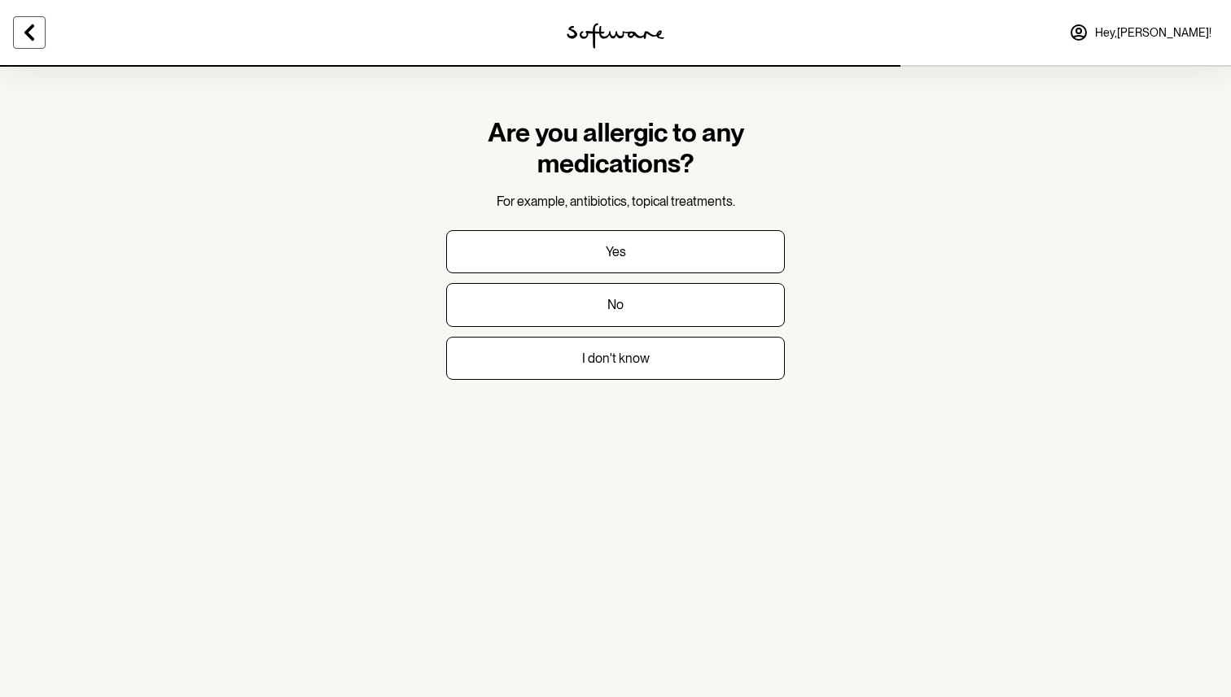
click at [39, 29] on button at bounding box center [29, 32] width 33 height 33
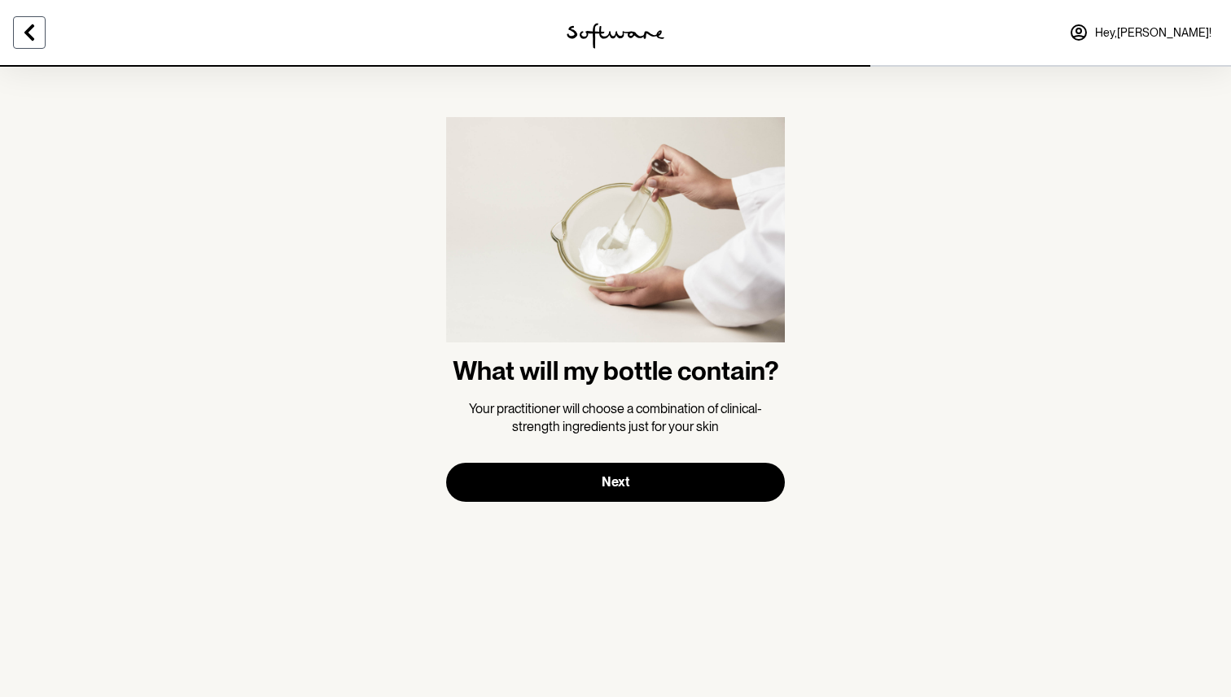
click at [20, 24] on icon at bounding box center [30, 33] width 20 height 20
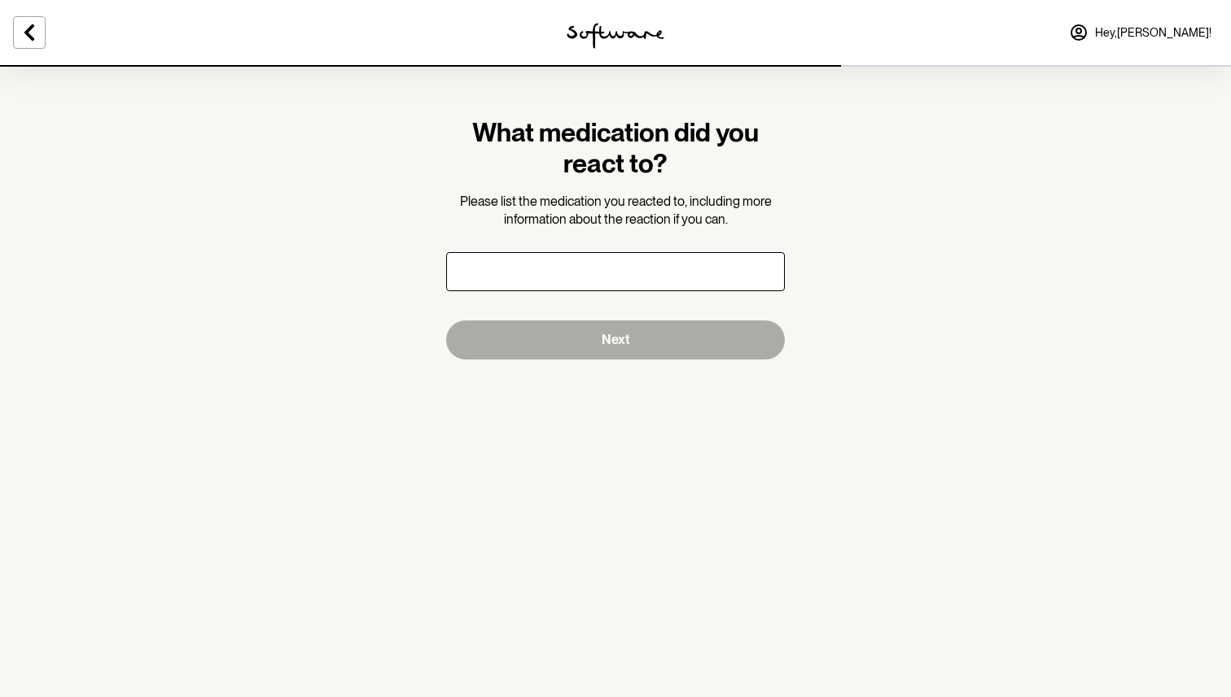
click at [575, 284] on input "text" at bounding box center [615, 271] width 339 height 39
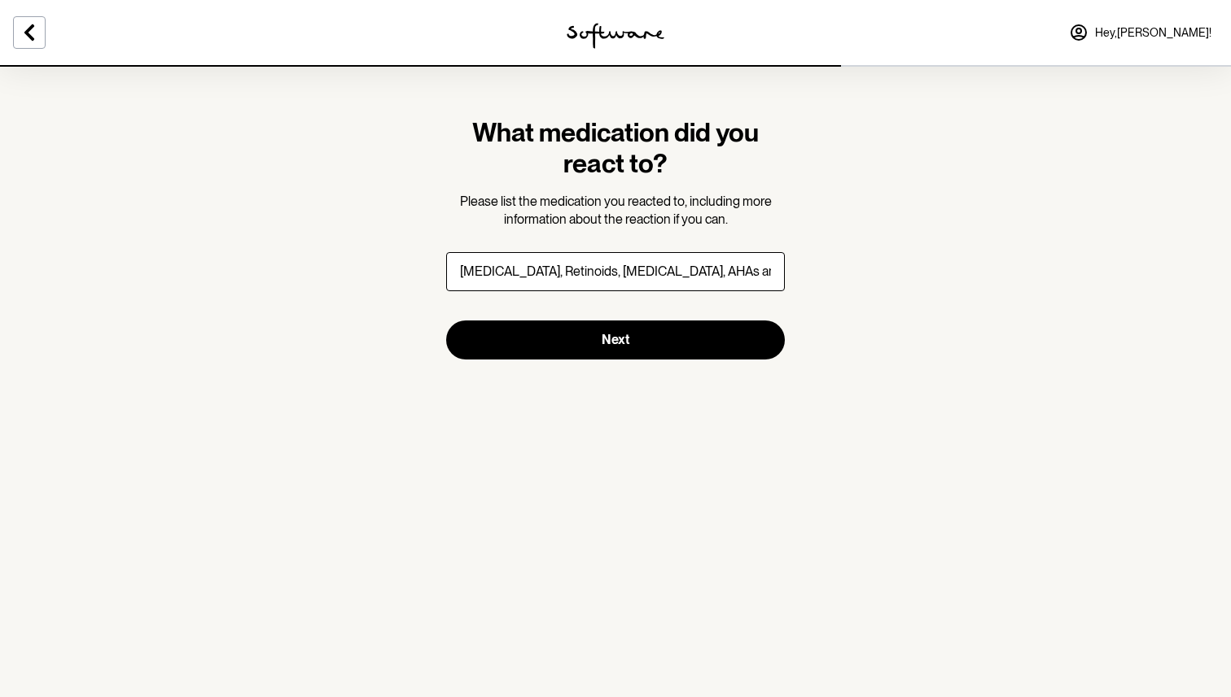
drag, startPoint x: 702, startPoint y: 270, endPoint x: 678, endPoint y: 264, distance: 25.3
click at [678, 264] on input "Tretinoin, Retinoids, Benzoyl Peroxide, AHAs and BHAs - Burning, Redness and Pe…" at bounding box center [615, 271] width 339 height 39
drag, startPoint x: 761, startPoint y: 272, endPoint x: 673, endPoint y: 271, distance: 87.9
click at [673, 271] on input "Tretinoin, Retinoids, Benzoyl Peroxide, AHAs and BHAs - Burning, Redness and Pe…" at bounding box center [615, 271] width 339 height 39
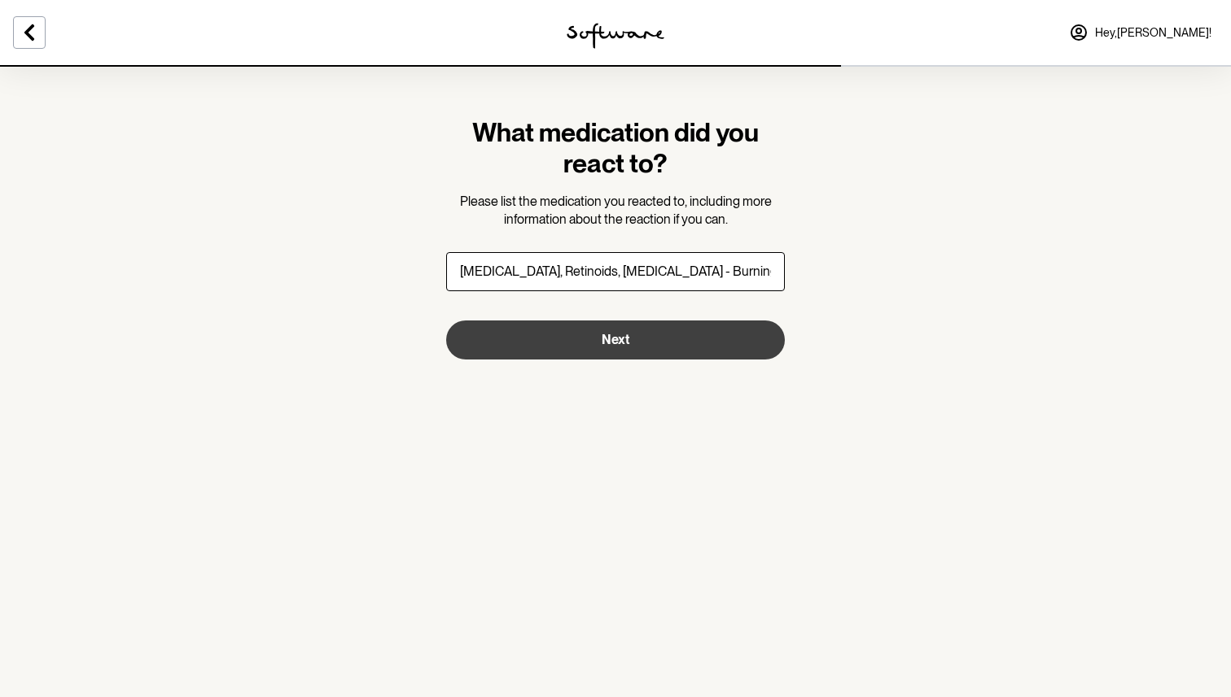
type input "Tretinoin, Retinoids, Benzoyl Peroxide - Burning, Redness and Peeling"
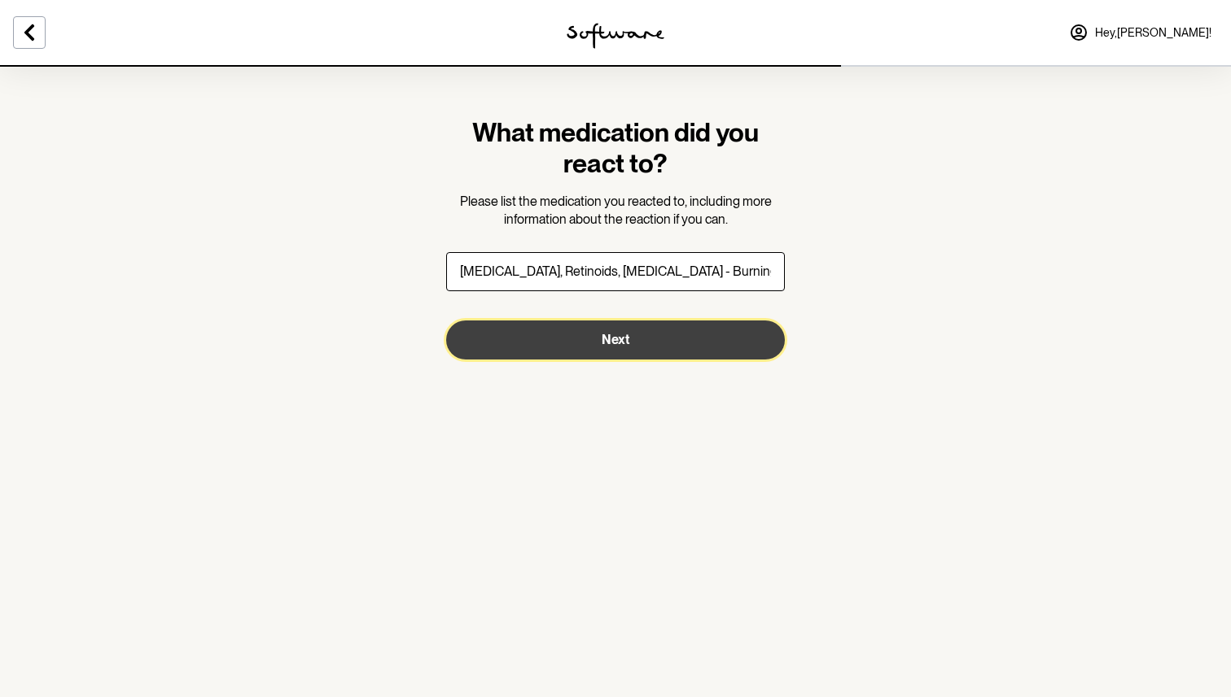
click at [682, 346] on button "Next" at bounding box center [615, 340] width 339 height 39
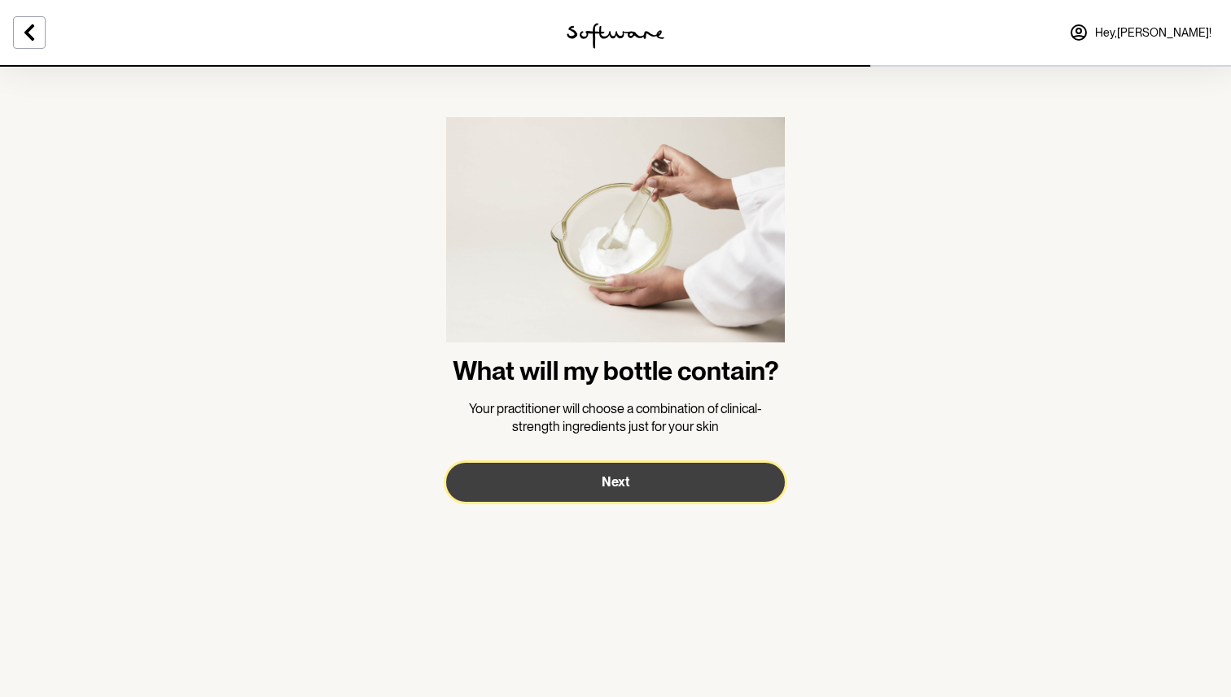
click at [663, 491] on button "Next" at bounding box center [615, 482] width 339 height 39
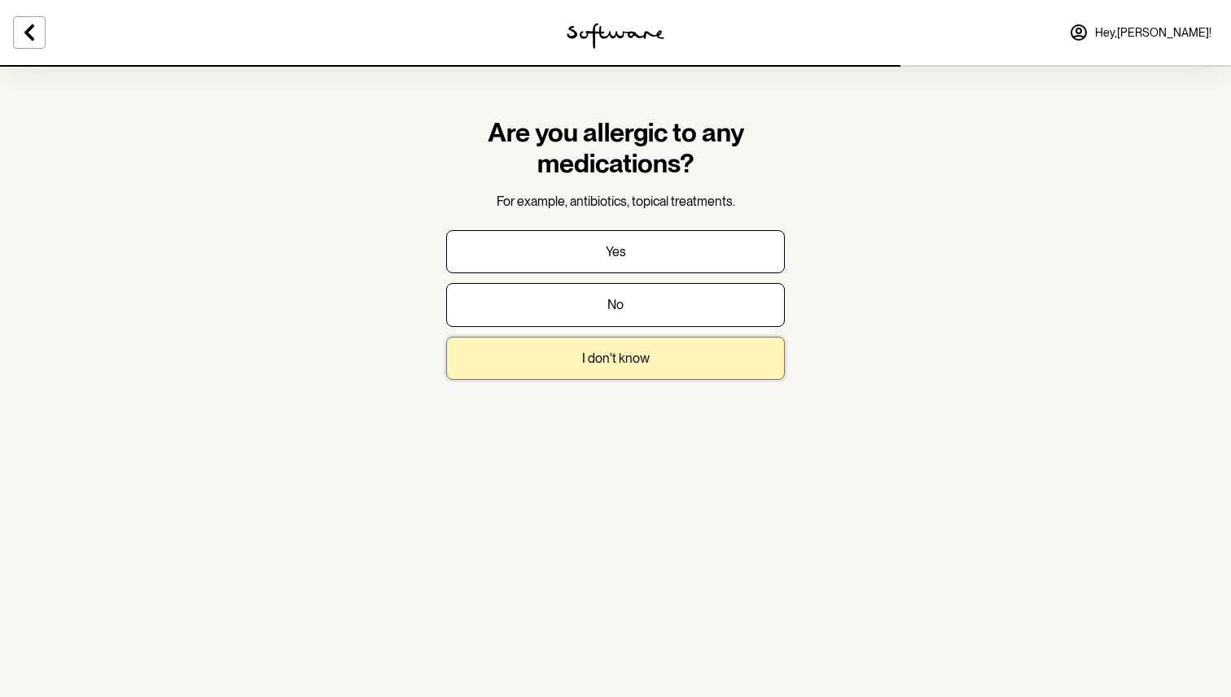
click at [654, 365] on button "I don't know" at bounding box center [615, 358] width 339 height 43
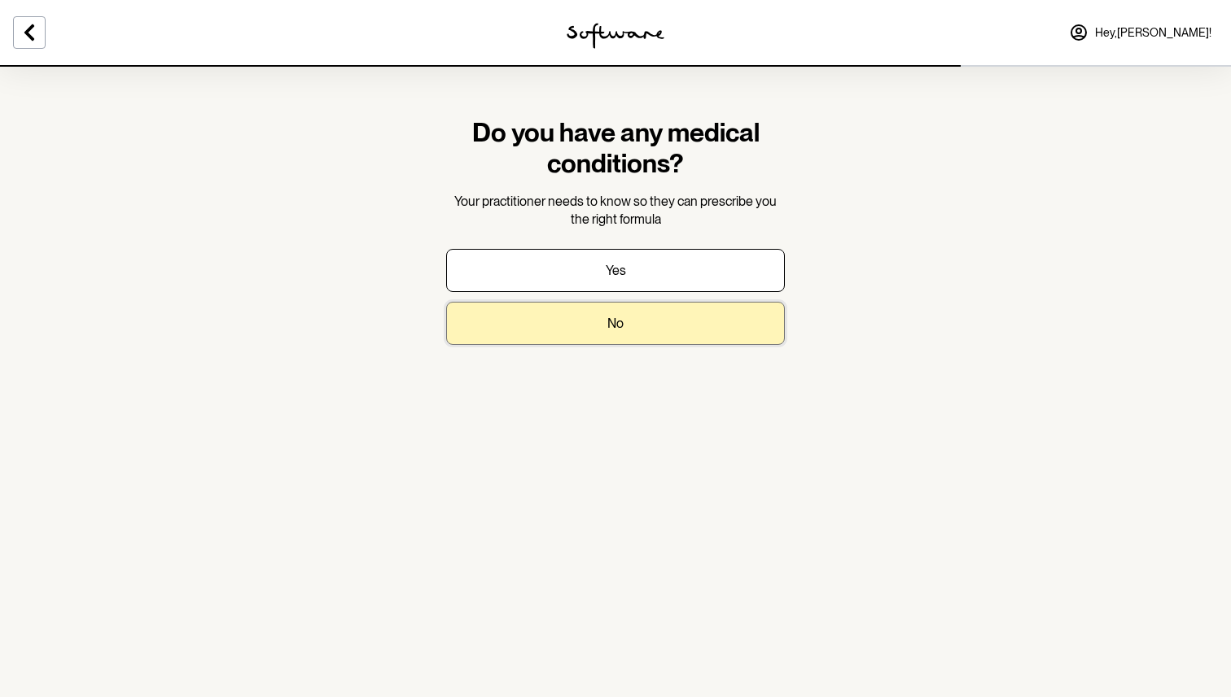
click at [635, 329] on button "No" at bounding box center [615, 323] width 339 height 43
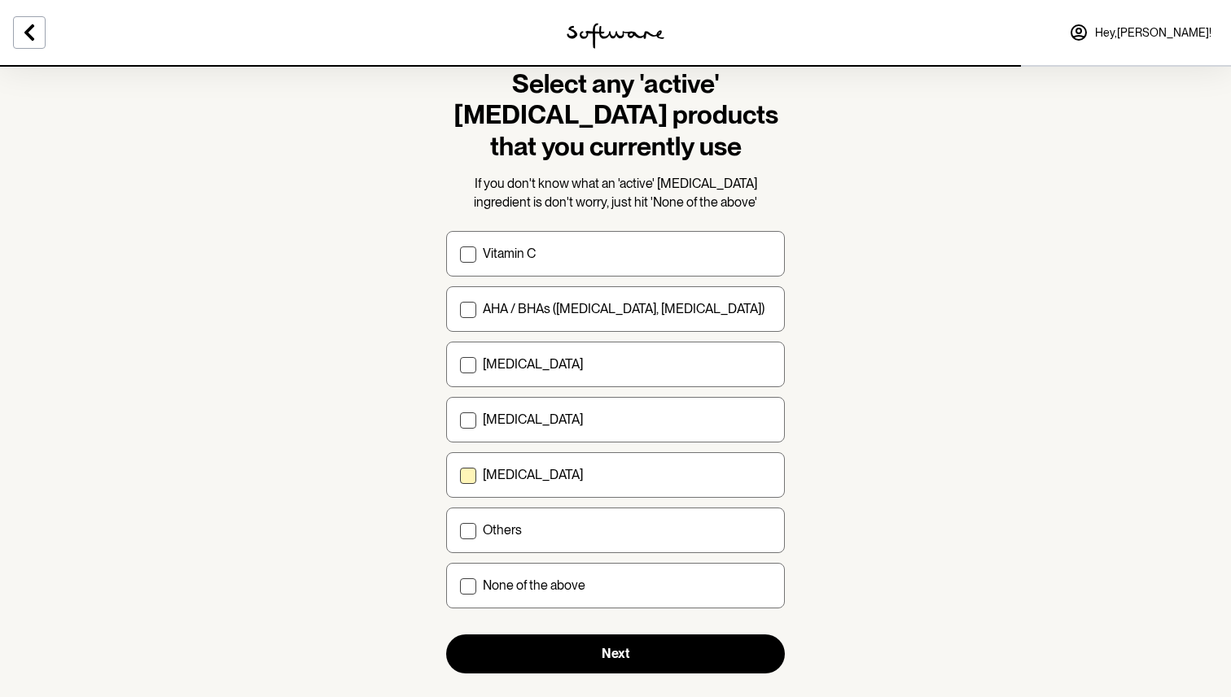
scroll to position [77, 0]
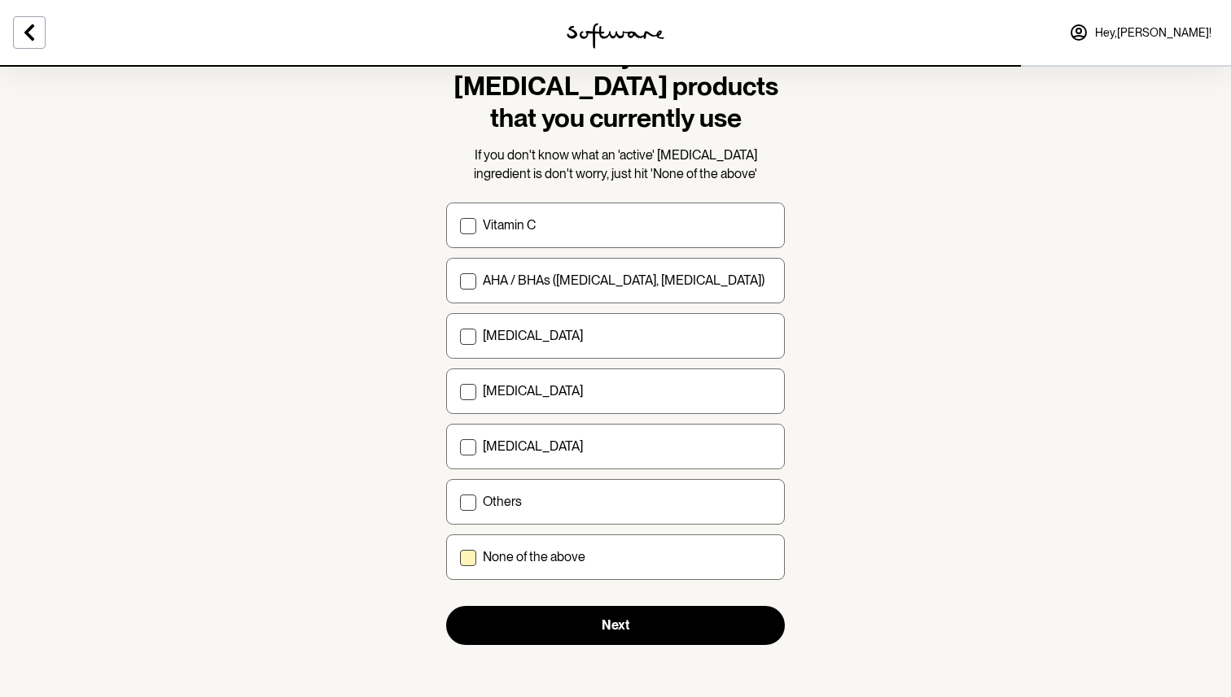
click at [523, 543] on label "None of the above" at bounding box center [615, 558] width 339 height 46
click at [460, 557] on input "None of the above" at bounding box center [459, 557] width 1 height 1
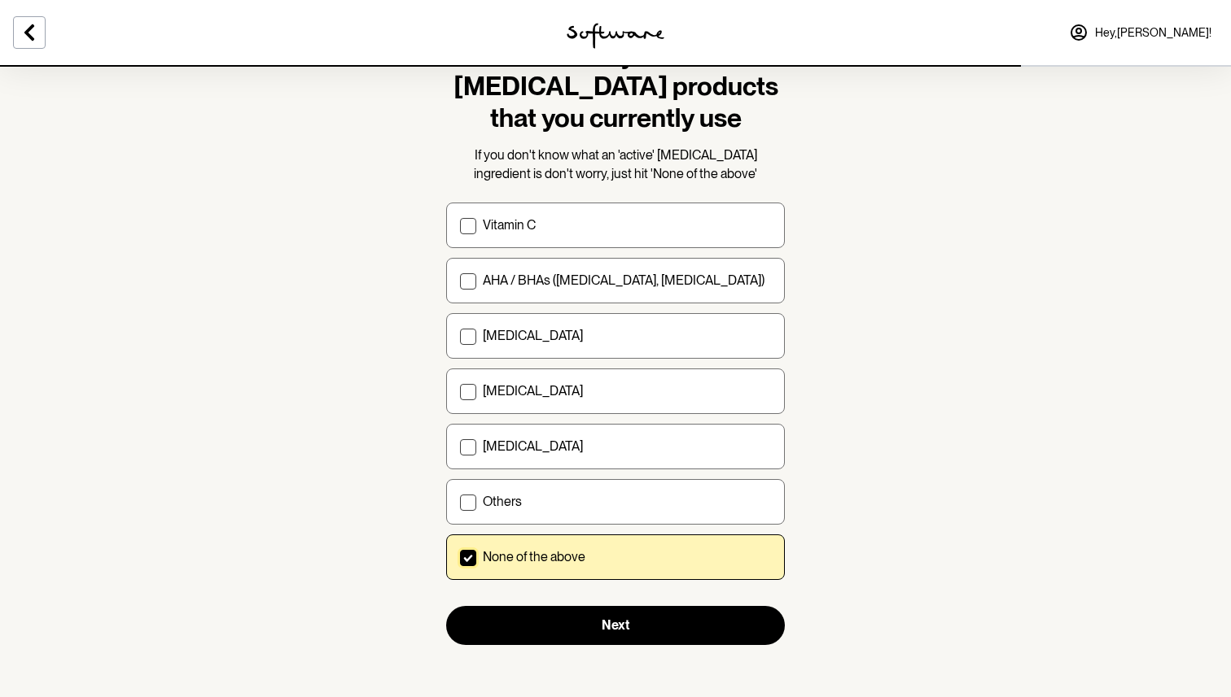
click at [548, 550] on p "None of the above" at bounding box center [534, 556] width 103 height 15
click at [460, 557] on input "None of the above" at bounding box center [459, 557] width 1 height 1
checkbox input "false"
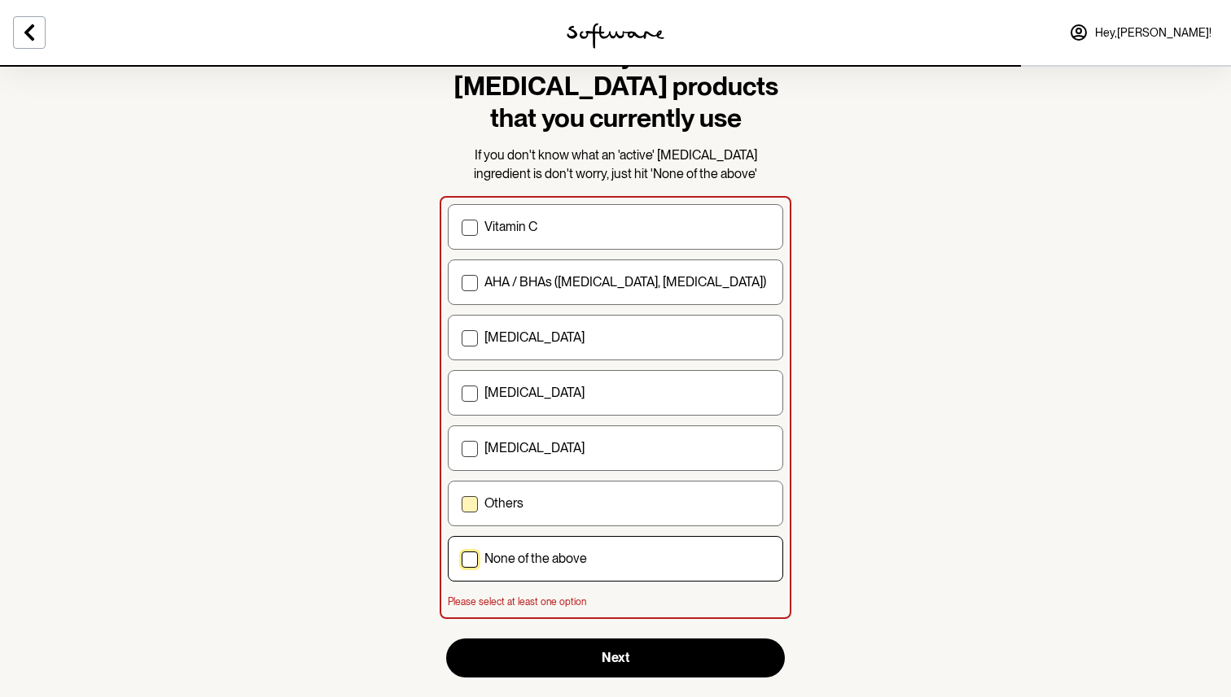
click at [546, 509] on div "Others" at bounding box center [626, 503] width 285 height 15
click at [461, 505] on input "Others" at bounding box center [461, 504] width 1 height 1
checkbox input "true"
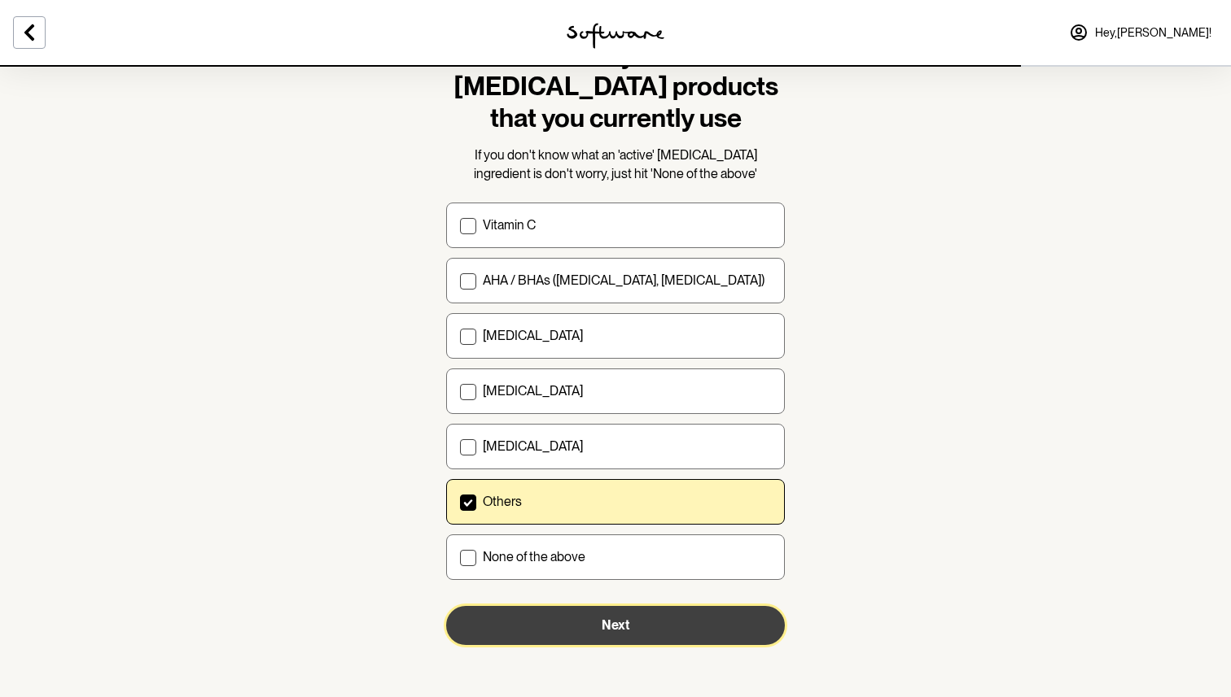
click at [531, 623] on button "Next" at bounding box center [615, 625] width 339 height 39
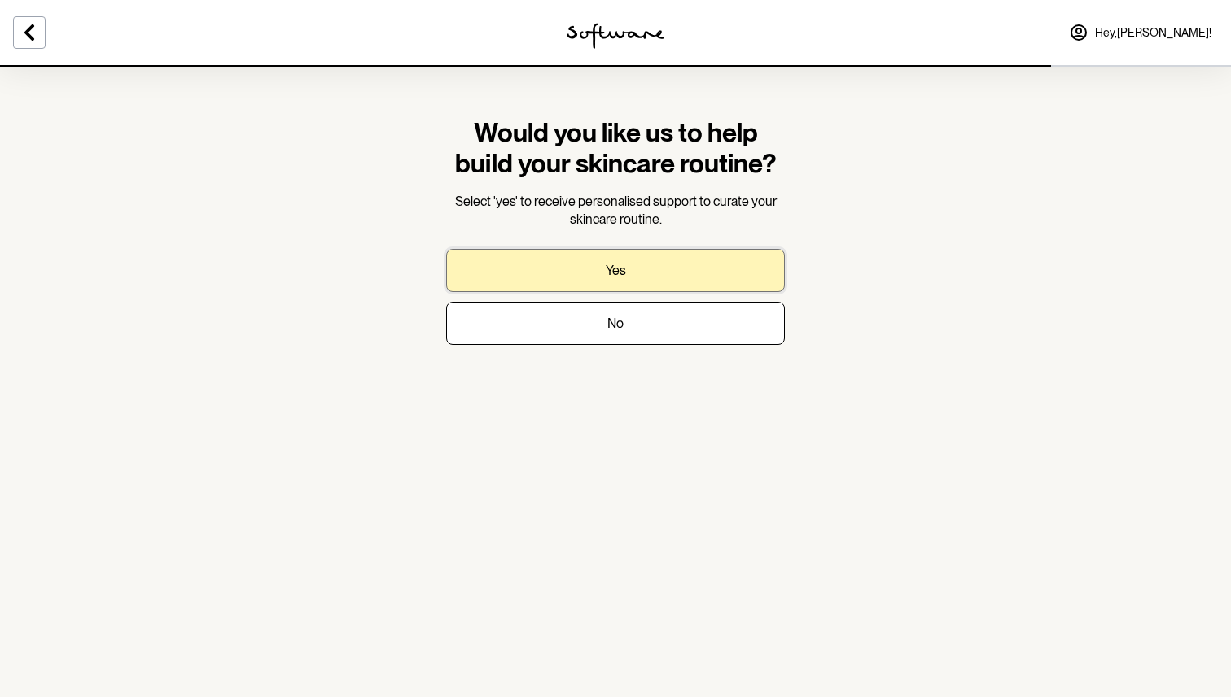
click at [613, 278] on p "Yes" at bounding box center [616, 270] width 20 height 15
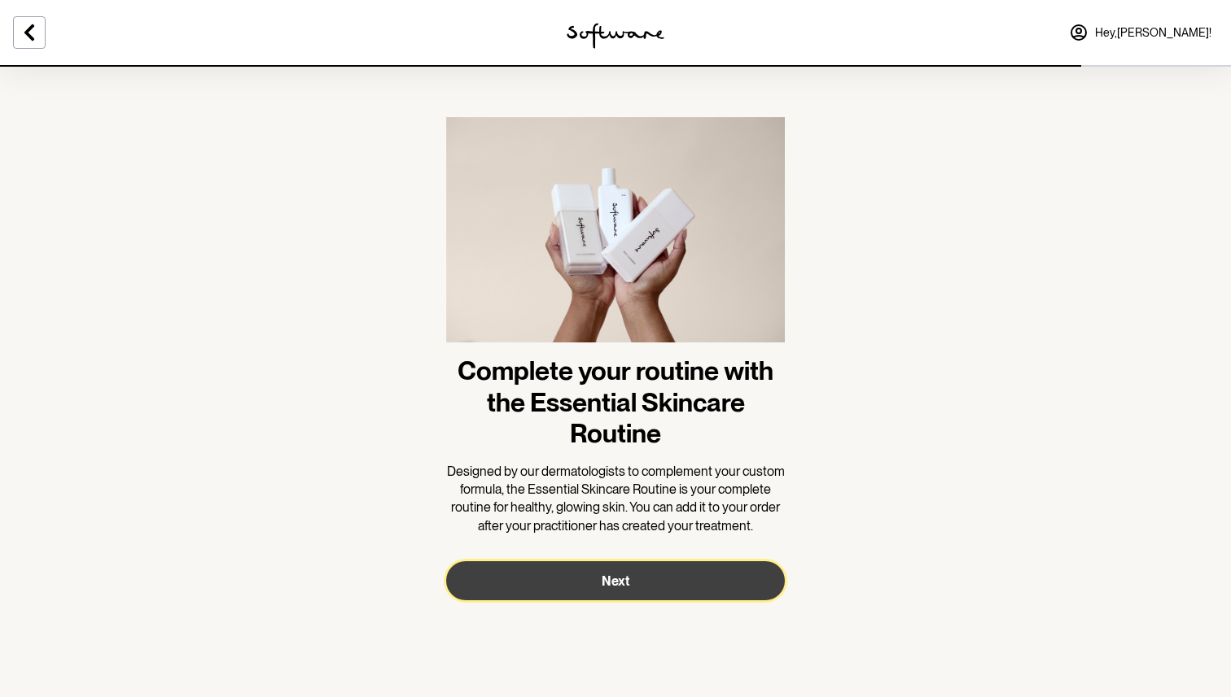
click at [689, 574] on button "Next" at bounding box center [615, 581] width 339 height 39
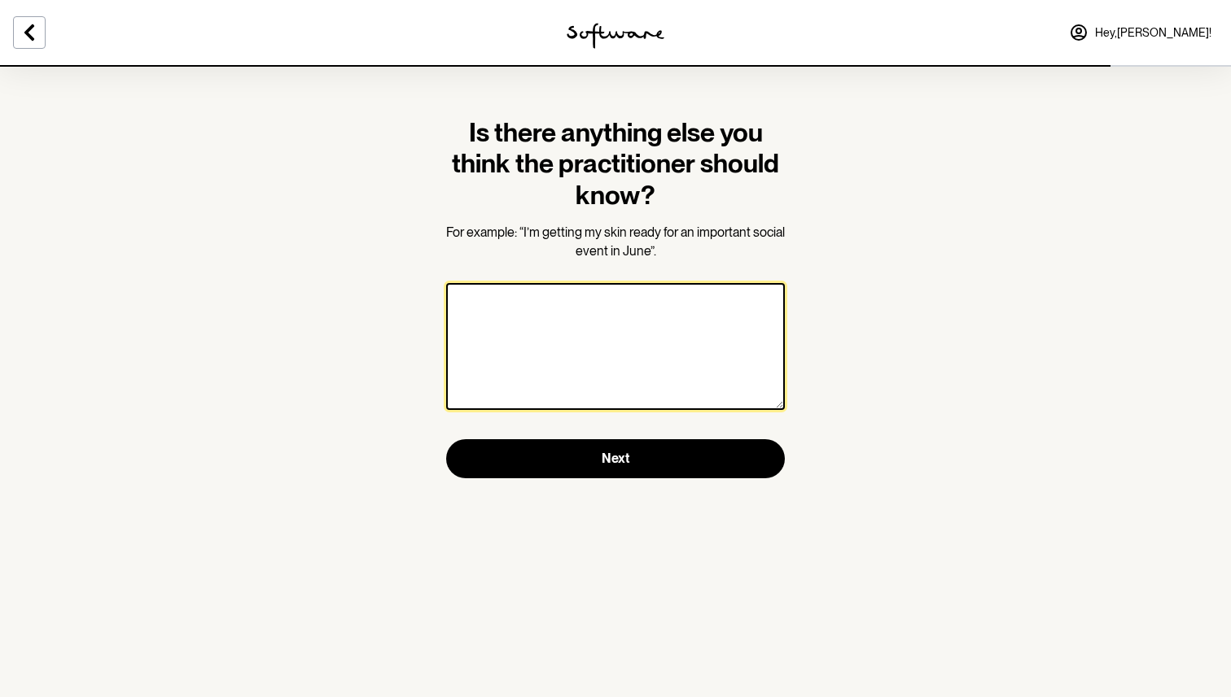
click at [602, 326] on textarea at bounding box center [615, 346] width 339 height 127
type textarea "P"
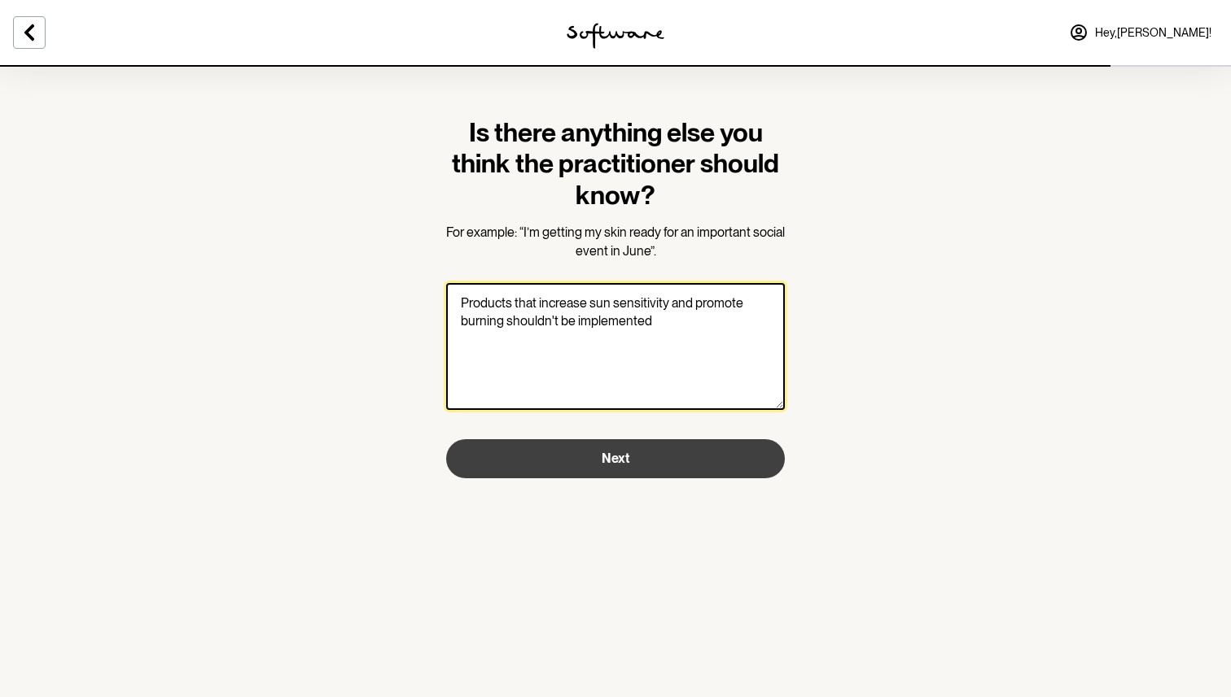
type textarea "Products that increase sun sensitivity and promote burning shouldn't be impleme…"
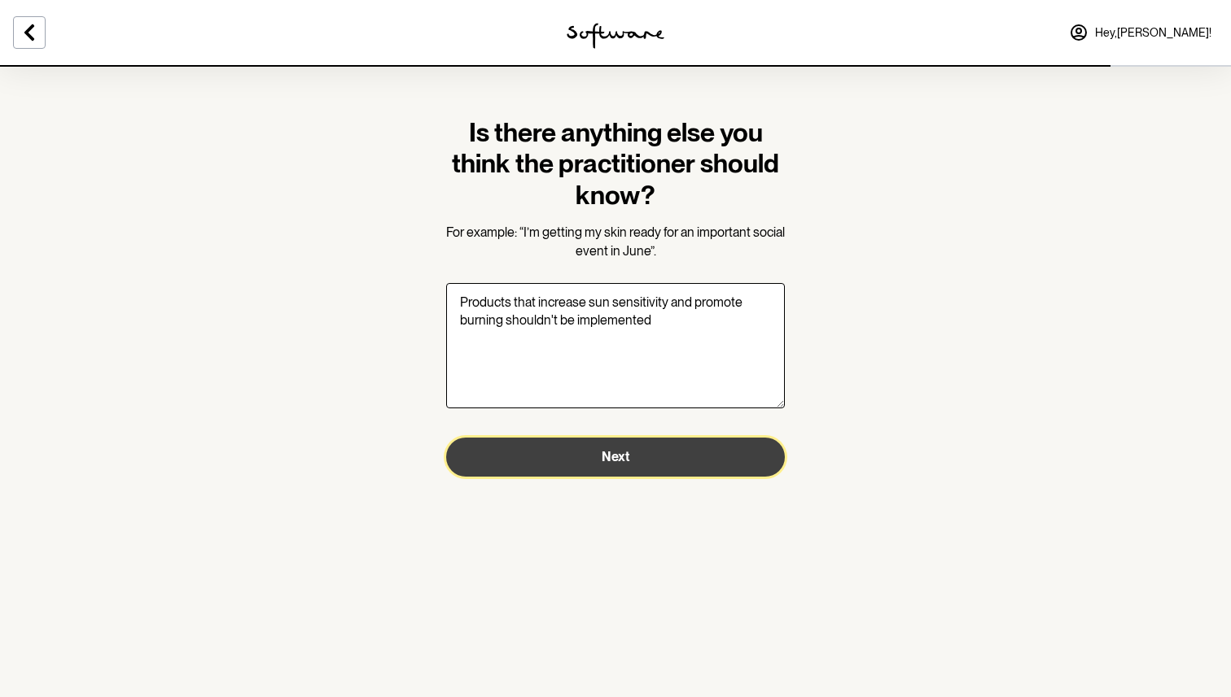
click at [601, 455] on button "Next" at bounding box center [615, 457] width 339 height 39
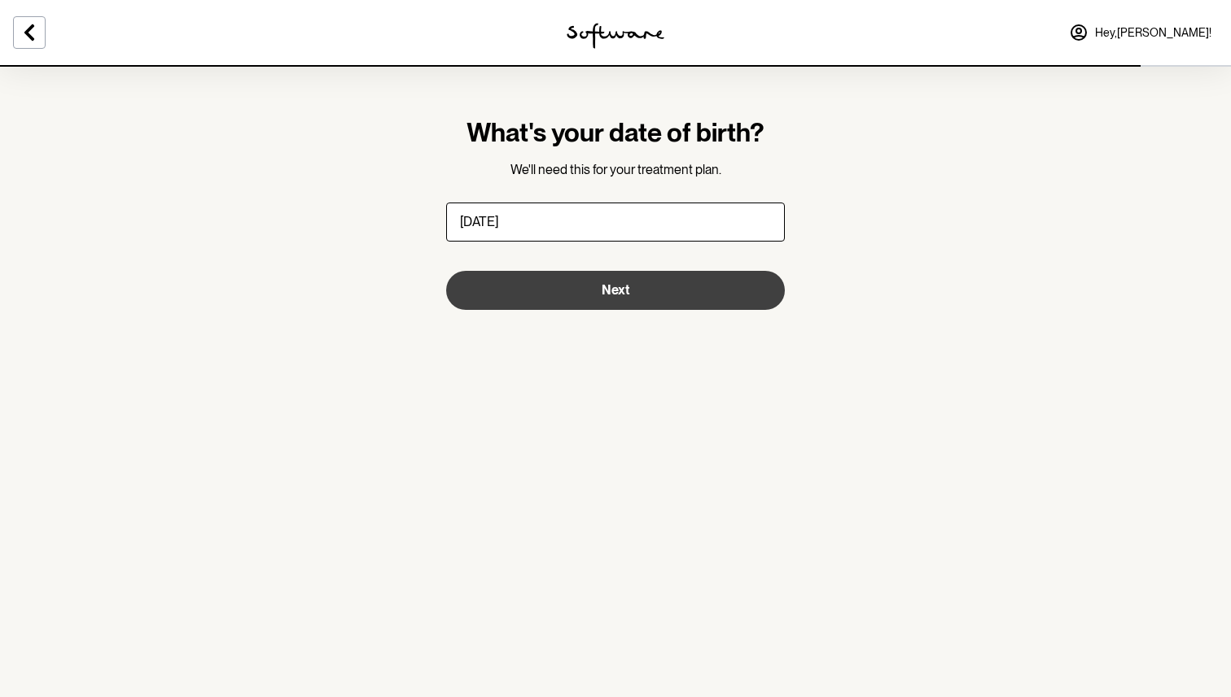
type input "14/01/1994"
click at [625, 282] on span "Next" at bounding box center [615, 289] width 28 height 15
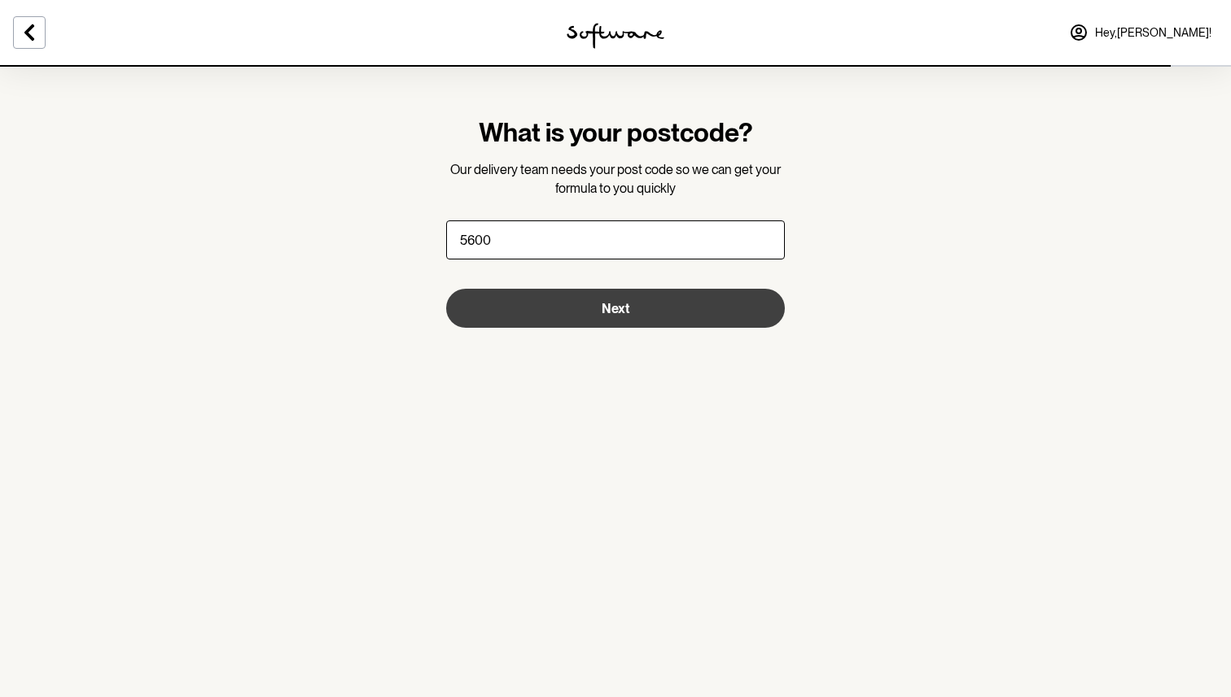
type input "5600"
click at [674, 315] on button "Next" at bounding box center [615, 308] width 339 height 39
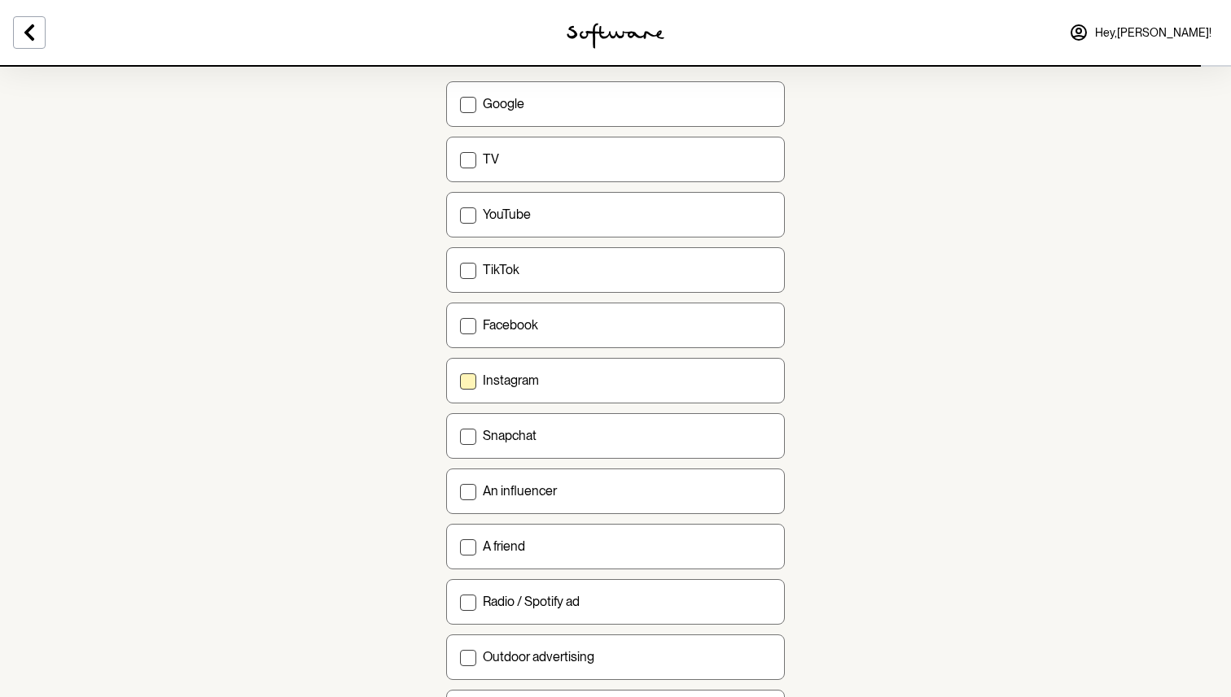
scroll to position [124, 0]
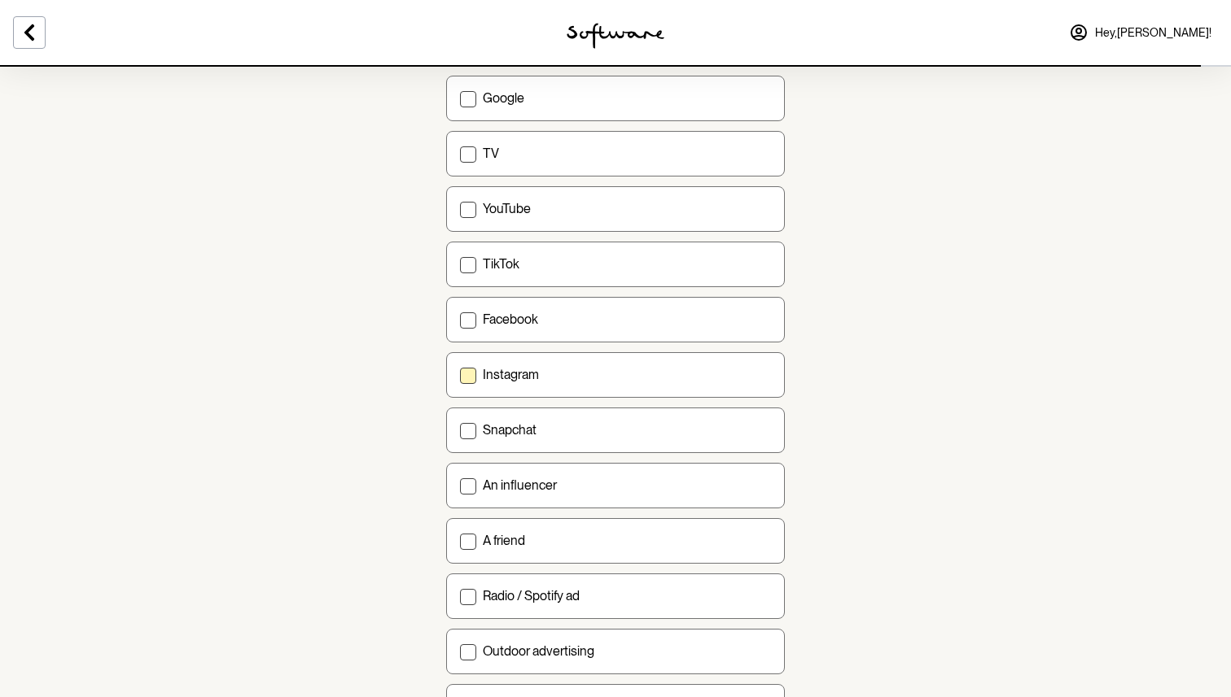
click at [613, 364] on label "Instagram" at bounding box center [615, 375] width 339 height 46
click at [460, 374] on input "Instagram" at bounding box center [459, 374] width 1 height 1
checkbox input "true"
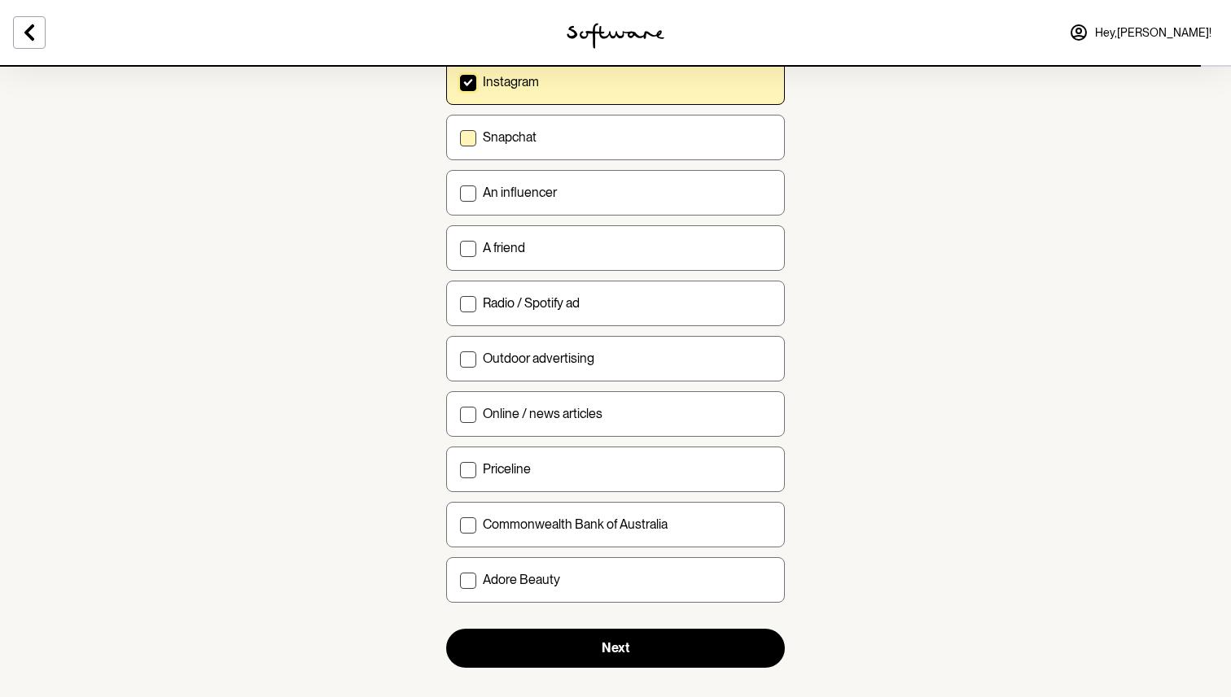
scroll to position [439, 0]
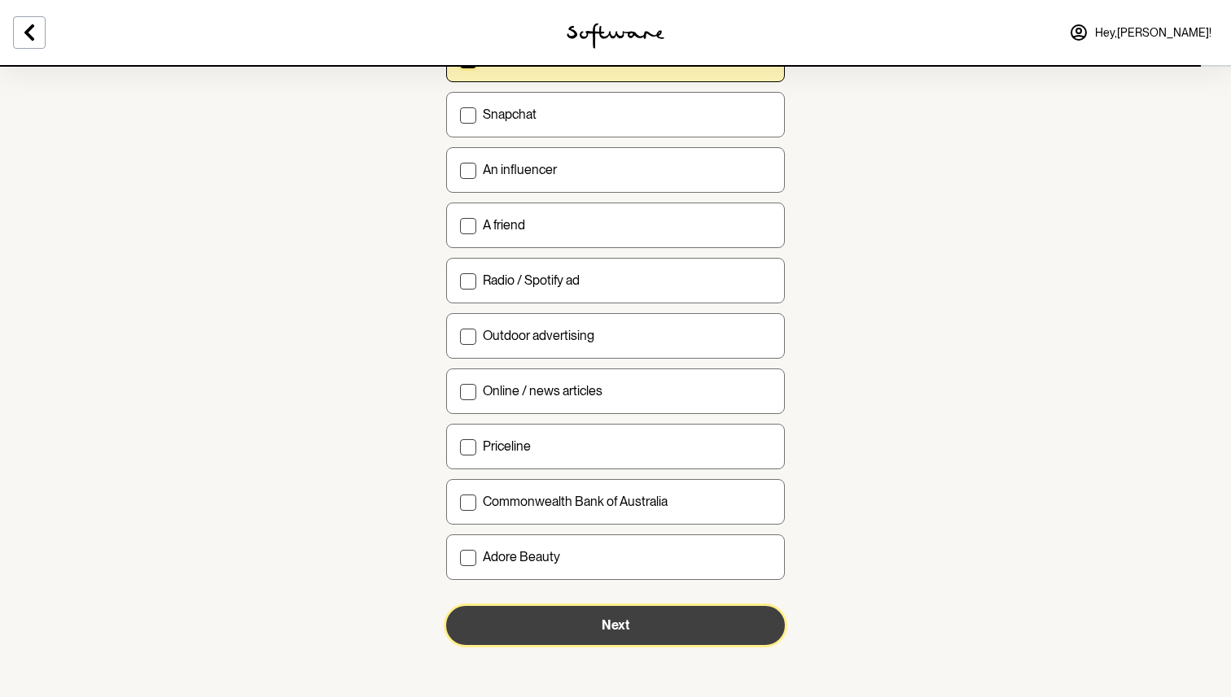
click at [562, 619] on button "Next" at bounding box center [615, 625] width 339 height 39
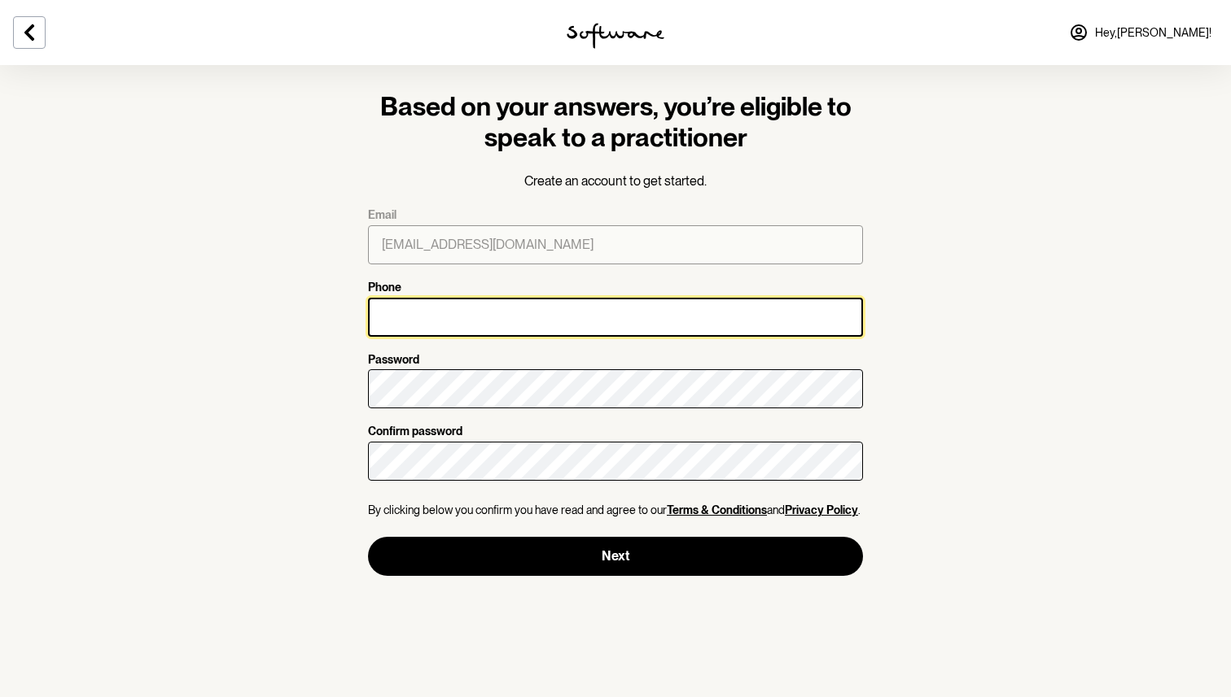
click at [501, 317] on input "Phone" at bounding box center [615, 317] width 495 height 39
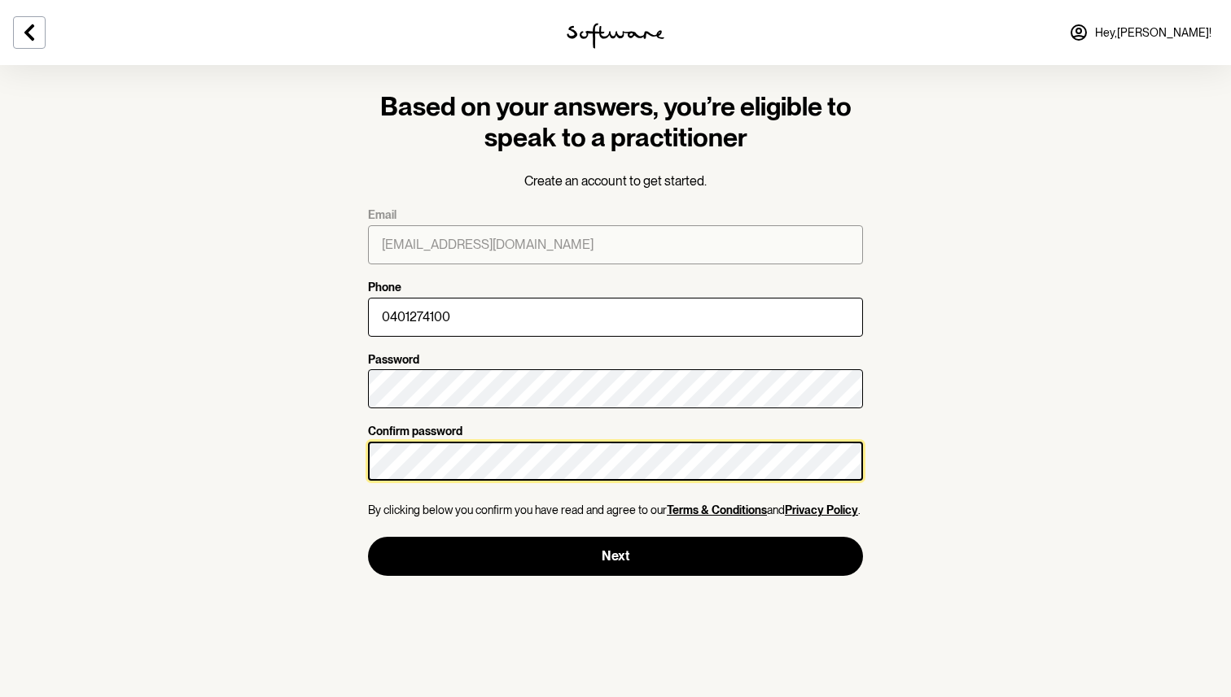
click at [368, 537] on button "Next" at bounding box center [615, 556] width 495 height 39
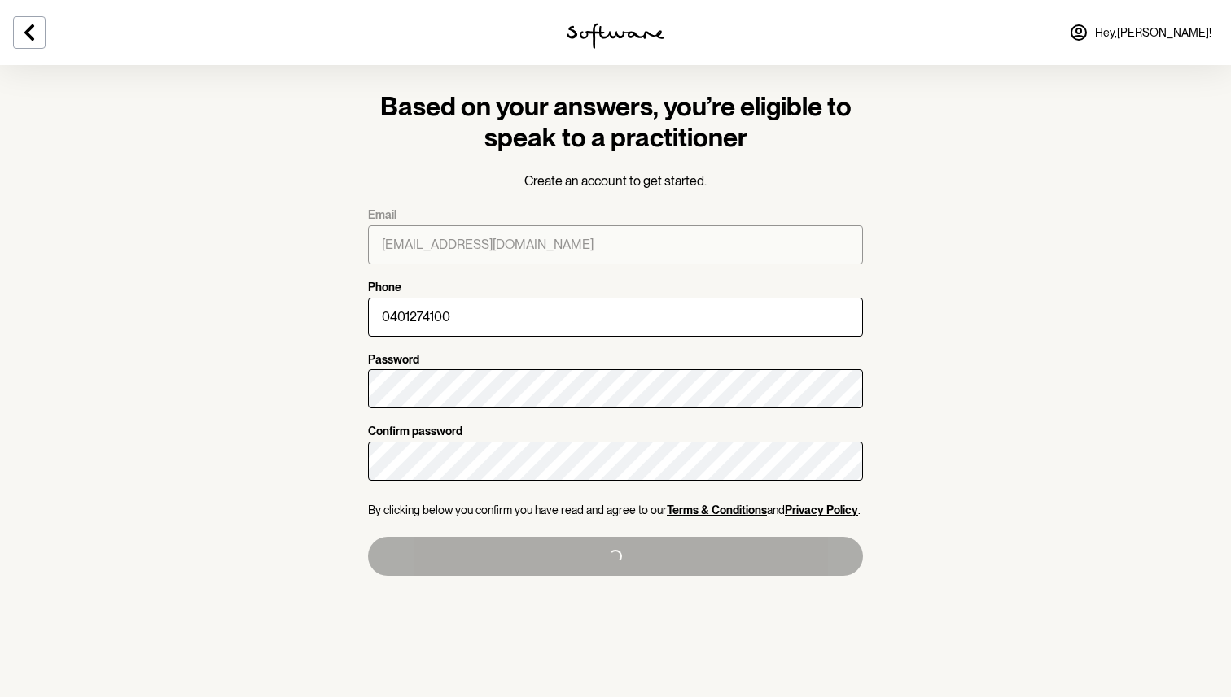
type input "+61401274100"
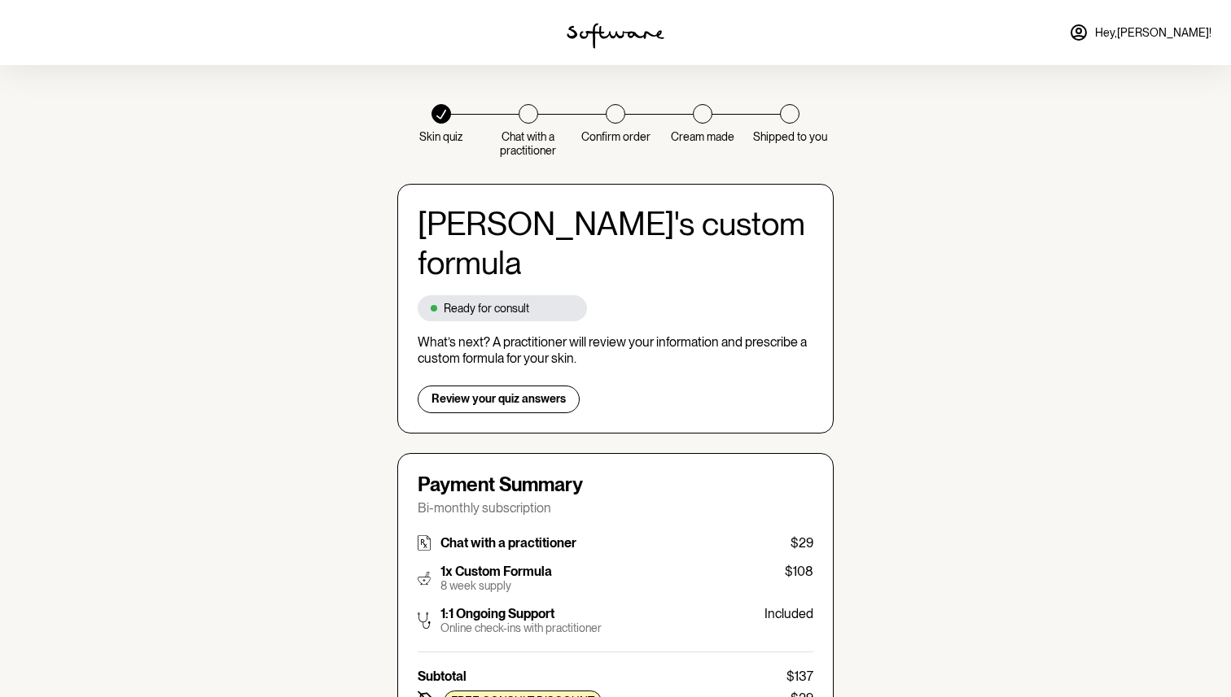
click at [536, 120] on div at bounding box center [528, 114] width 20 height 20
click at [526, 392] on span "Review your quiz answers" at bounding box center [498, 399] width 134 height 14
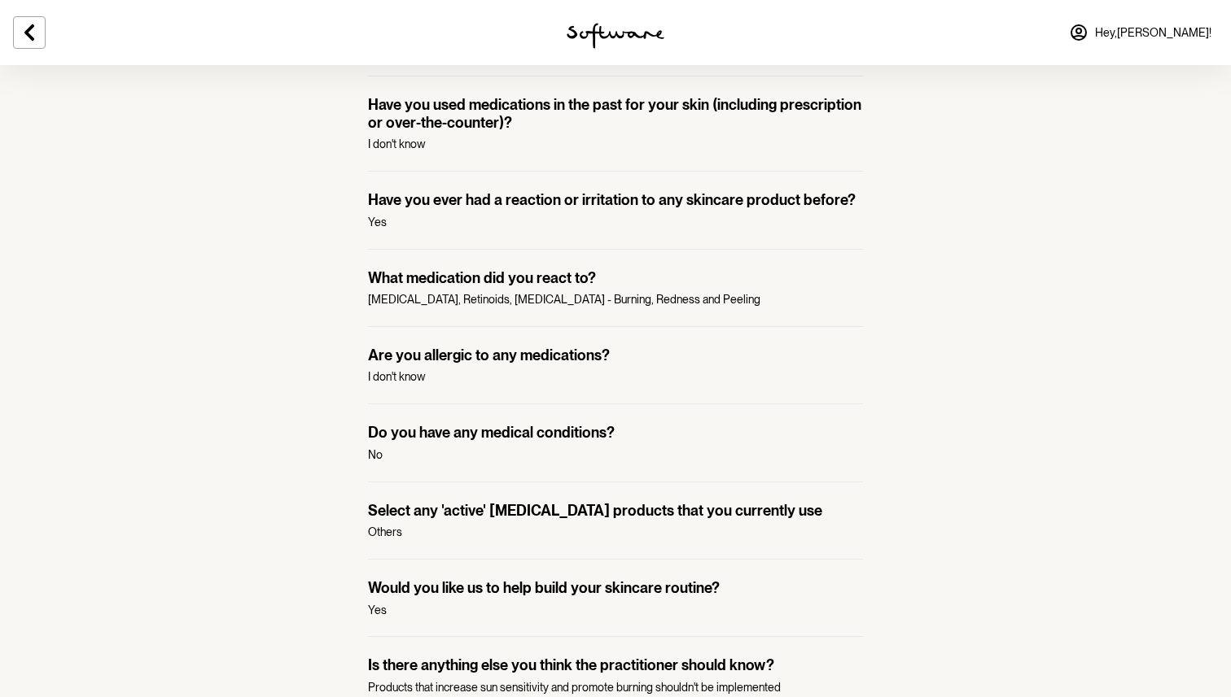
scroll to position [1067, 0]
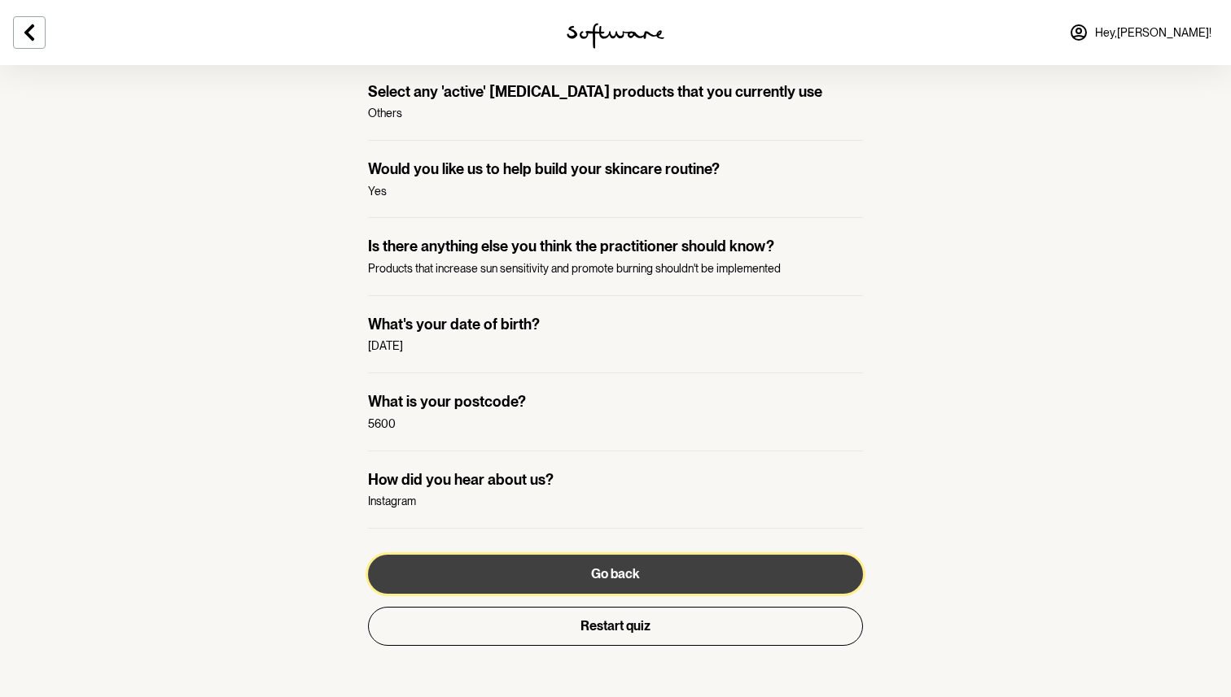
click at [576, 561] on button "Go back" at bounding box center [615, 574] width 495 height 39
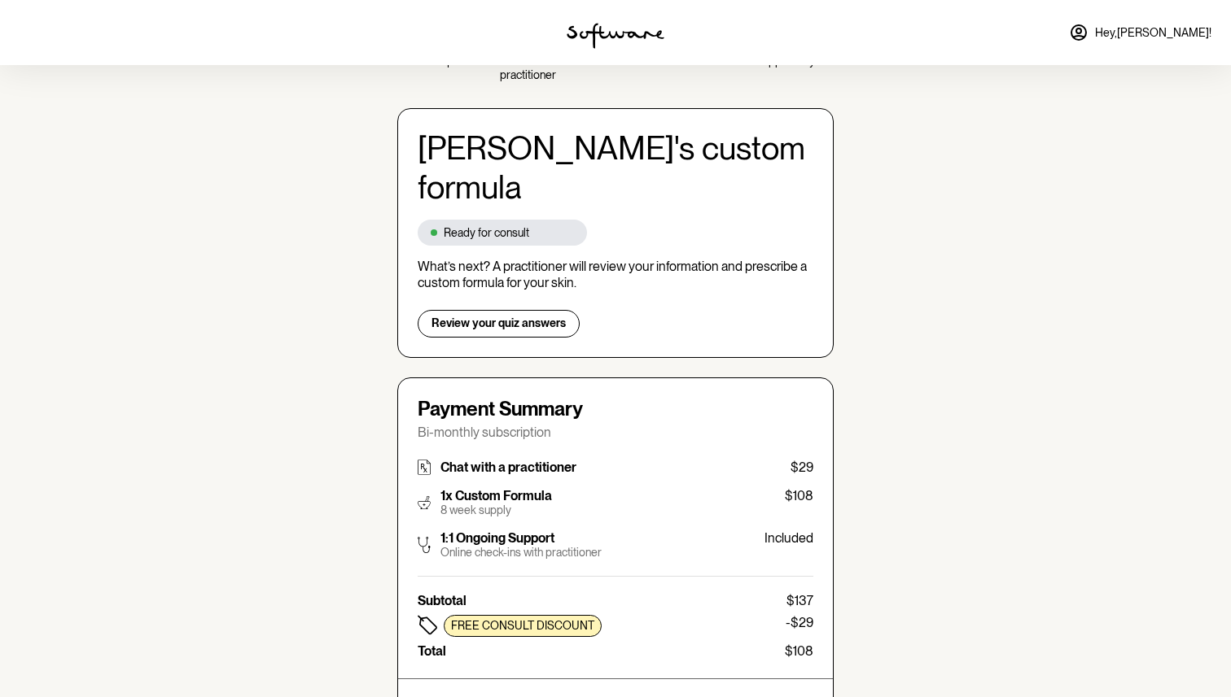
scroll to position [80, 0]
